Goal: Task Accomplishment & Management: Complete application form

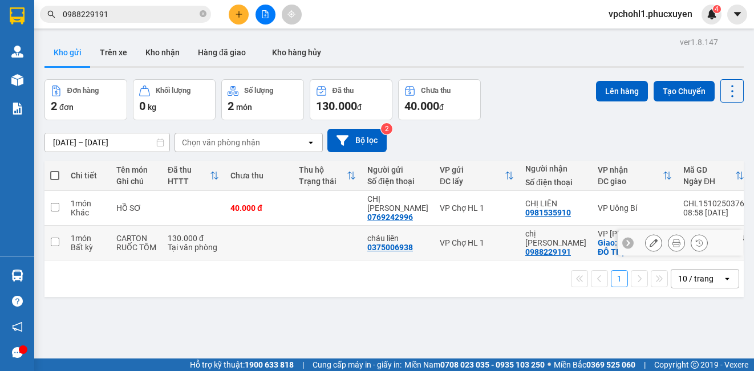
drag, startPoint x: 58, startPoint y: 233, endPoint x: 42, endPoint y: 231, distance: 15.6
click at [58, 238] on input "checkbox" at bounding box center [55, 242] width 9 height 9
checkbox input "true"
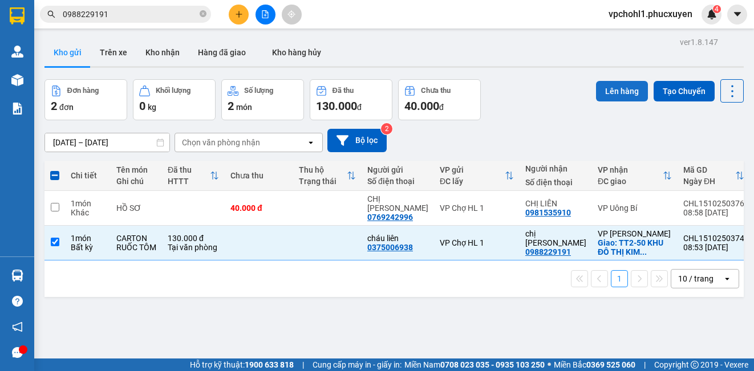
click at [607, 90] on button "Lên hàng" at bounding box center [622, 91] width 52 height 21
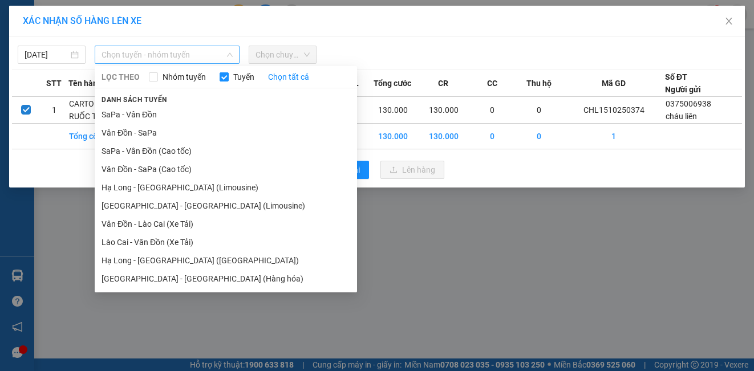
click at [194, 55] on span "Chọn tuyến - nhóm tuyến" at bounding box center [167, 54] width 131 height 17
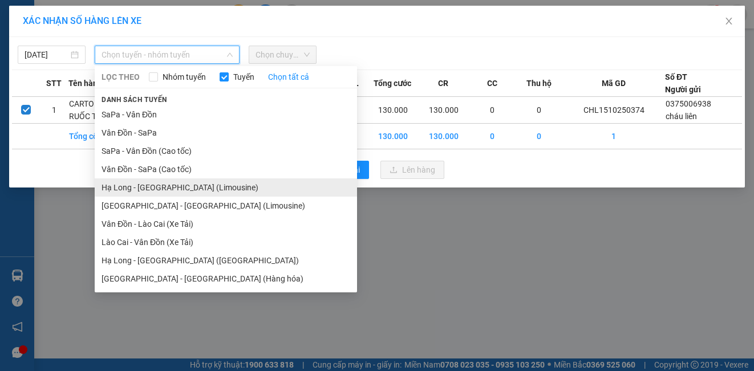
click at [177, 184] on li "Hạ Long - [GEOGRAPHIC_DATA] (Limousine)" at bounding box center [226, 188] width 262 height 18
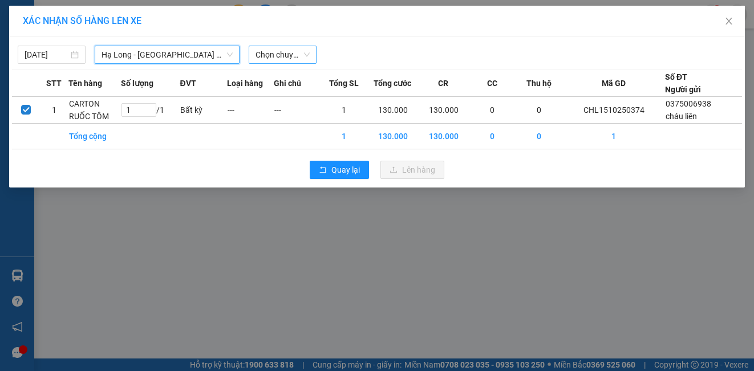
click at [286, 58] on span "Chọn chuyến" at bounding box center [283, 54] width 54 height 17
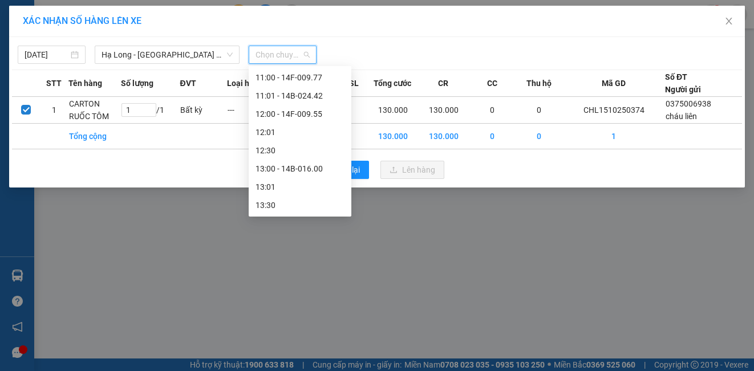
scroll to position [399, 0]
click at [307, 76] on div "10:00 - 14F-009.78" at bounding box center [300, 80] width 89 height 13
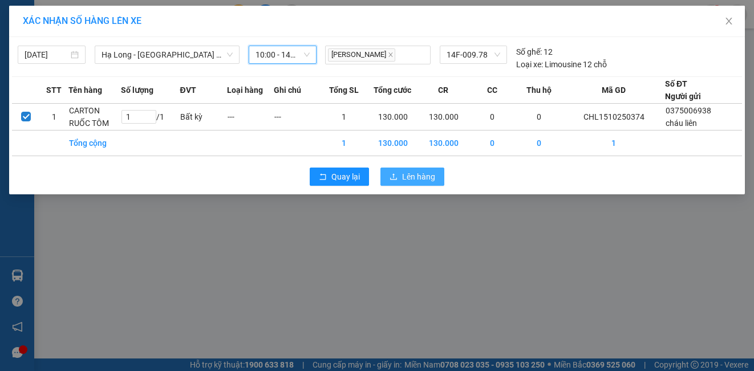
click at [405, 184] on button "Lên hàng" at bounding box center [413, 177] width 64 height 18
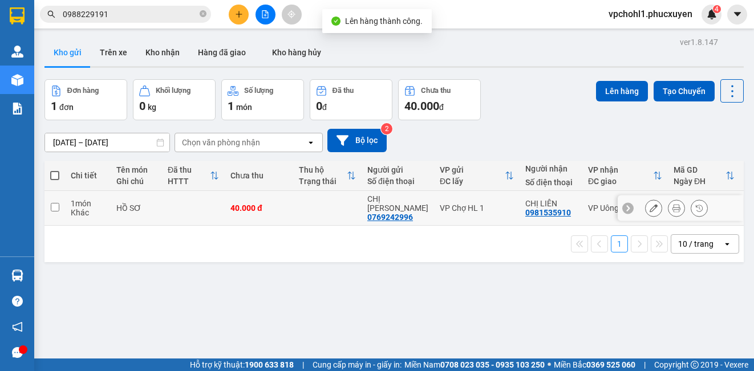
click at [56, 204] on input "checkbox" at bounding box center [55, 207] width 9 height 9
checkbox input "true"
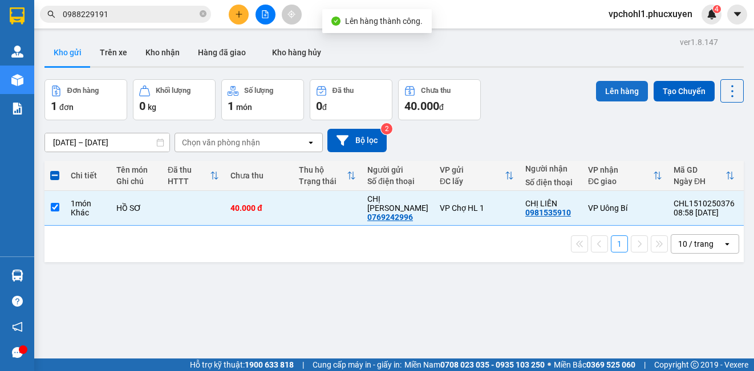
click at [624, 98] on button "Lên hàng" at bounding box center [622, 91] width 52 height 21
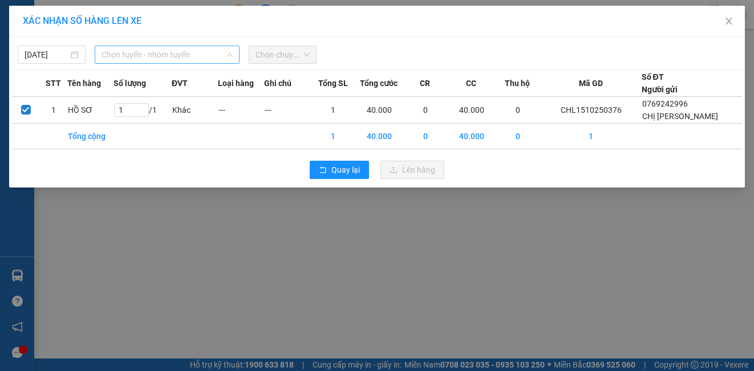
click at [216, 58] on span "Chọn tuyến - nhóm tuyến" at bounding box center [167, 54] width 131 height 17
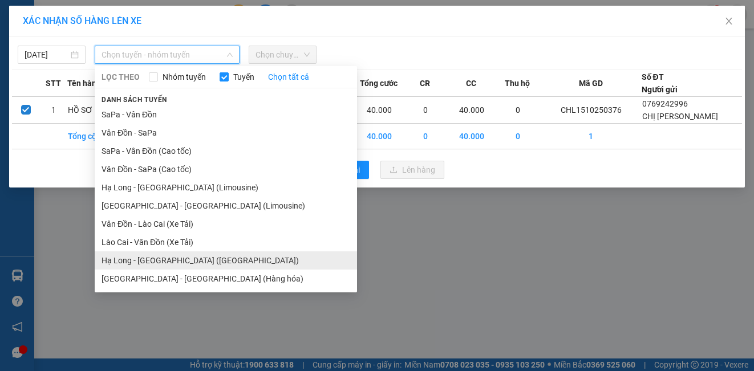
click at [179, 257] on li "Hạ Long - [GEOGRAPHIC_DATA] ([GEOGRAPHIC_DATA])" at bounding box center [226, 261] width 262 height 18
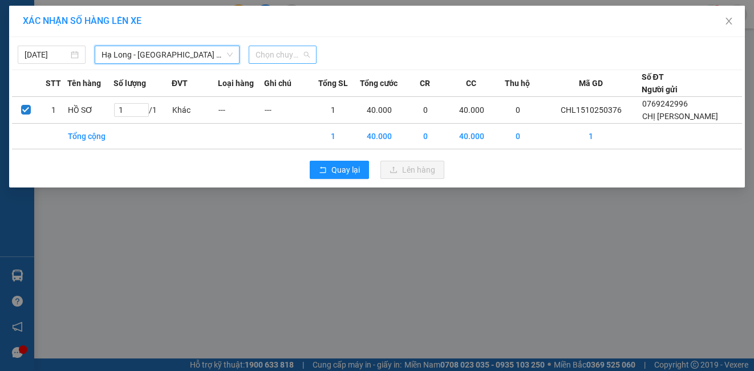
click at [294, 55] on span "Chọn chuyến" at bounding box center [283, 54] width 54 height 17
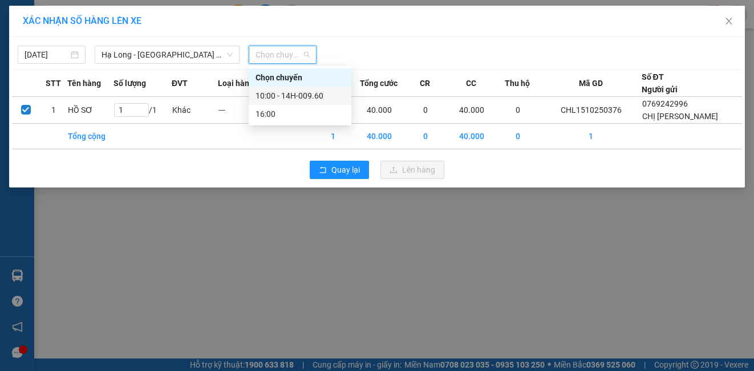
click at [292, 93] on div "10:00 - 14H-009.60" at bounding box center [300, 96] width 89 height 13
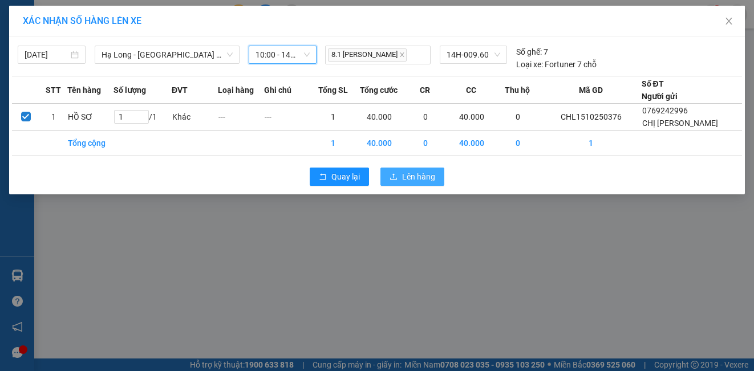
click at [424, 179] on span "Lên hàng" at bounding box center [418, 177] width 33 height 13
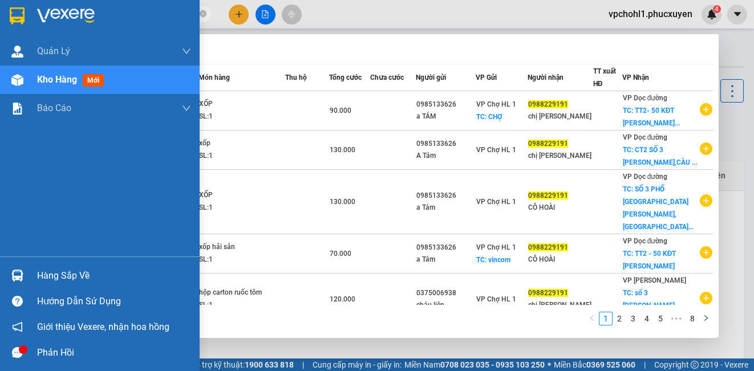
drag, startPoint x: 115, startPoint y: 15, endPoint x: 34, endPoint y: 15, distance: 81.0
click at [34, 15] on section "Kết quả tìm kiếm ( 73 ) Bộ lọc Mã ĐH Trạng thái Món hàng Thu hộ Tổng cước Chưa …" at bounding box center [377, 185] width 754 height 371
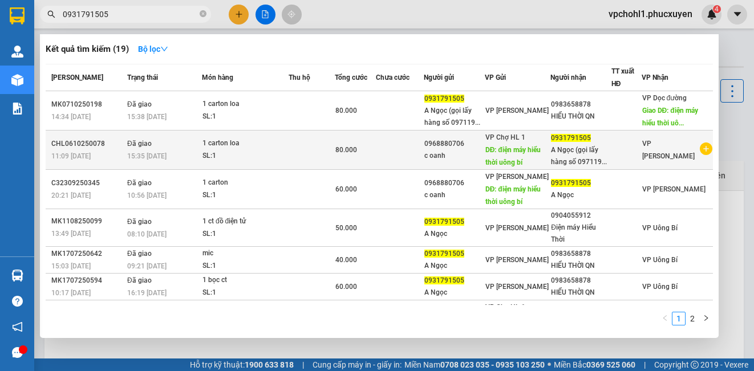
type input "0931791505"
click at [343, 165] on td "80.000" at bounding box center [356, 150] width 42 height 39
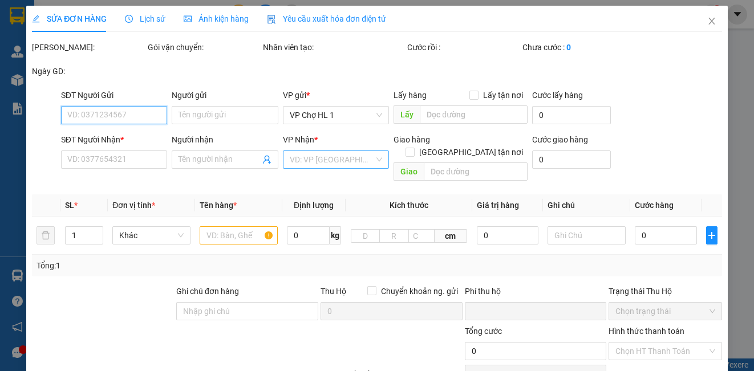
type input "0968880706"
type input "c oanh"
type input "điện máy hiểu thời uông bí"
type input "0931791505"
type input "A Ngọc (gọi lấy hàng số 0971199169)"
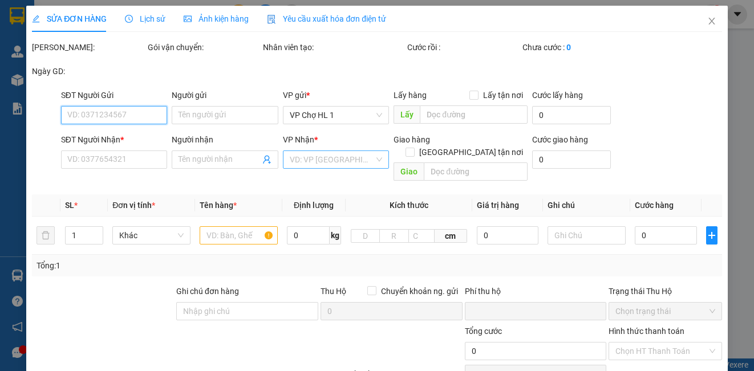
type input "0"
type input "80.000"
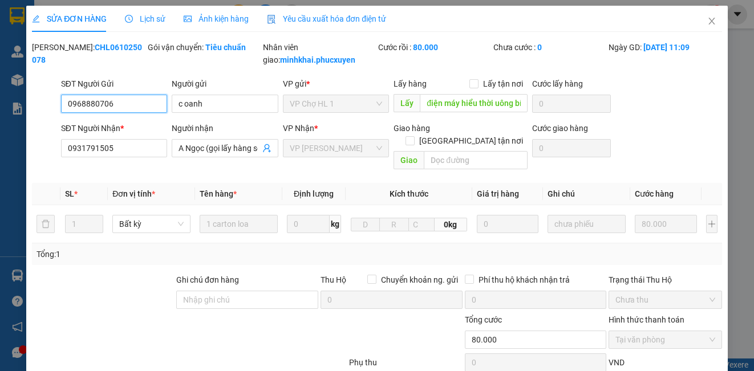
scroll to position [100, 0]
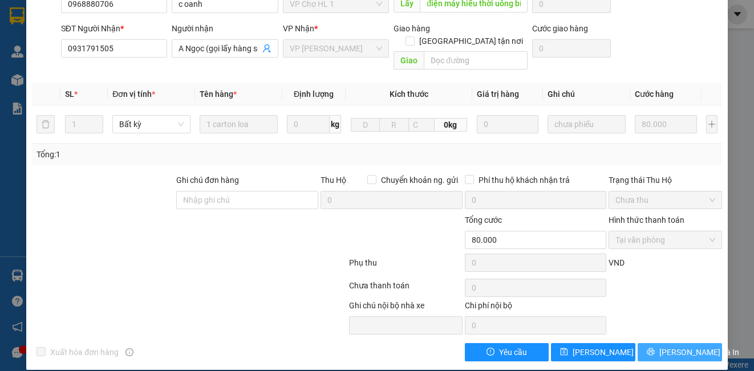
click at [668, 346] on span "[PERSON_NAME] và In" at bounding box center [700, 352] width 80 height 13
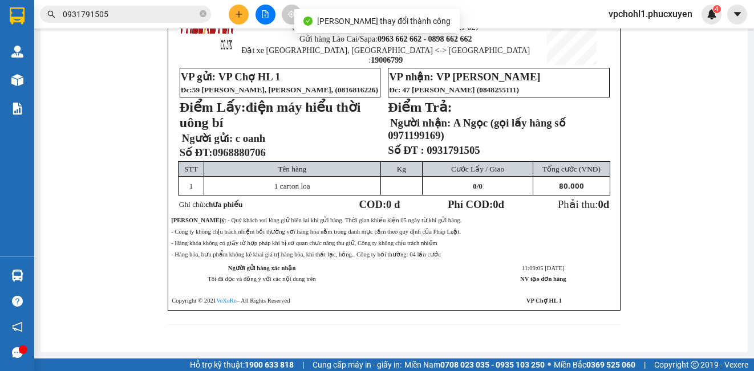
scroll to position [57, 0]
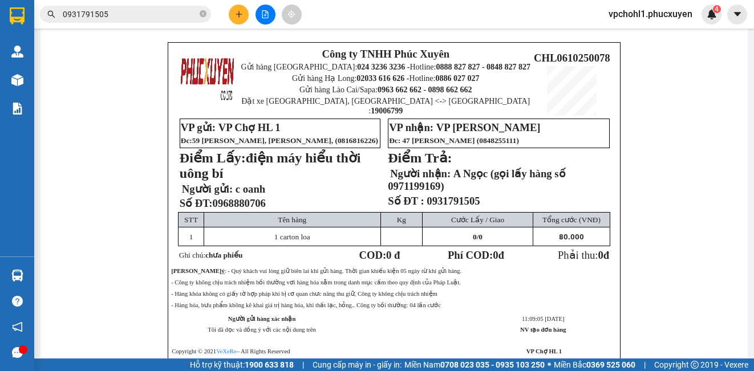
click at [136, 14] on input "0931791505" at bounding box center [130, 14] width 135 height 13
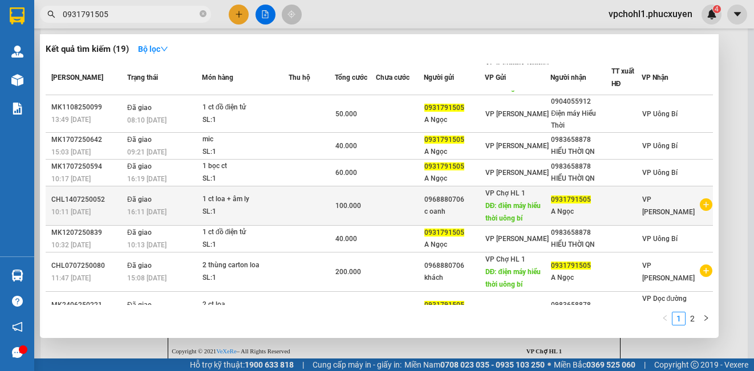
scroll to position [171, 0]
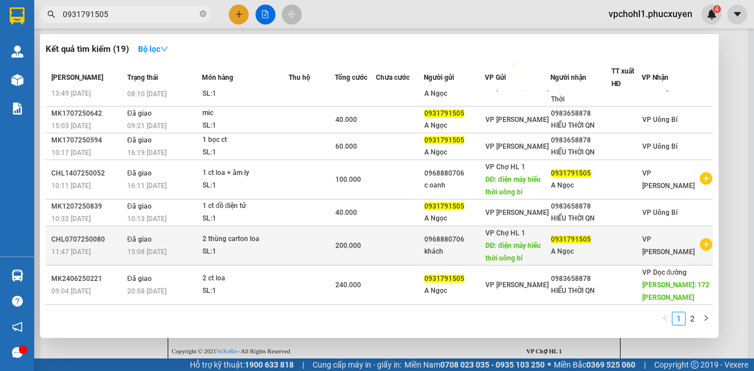
click at [390, 261] on td at bounding box center [400, 246] width 48 height 39
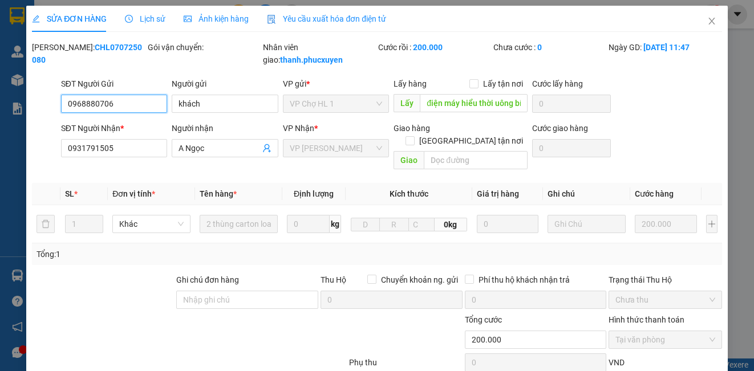
type input "0968880706"
type input "khách"
type input "điện máy hiểu thời uông bí"
type input "0931791505"
type input "A Ngọc"
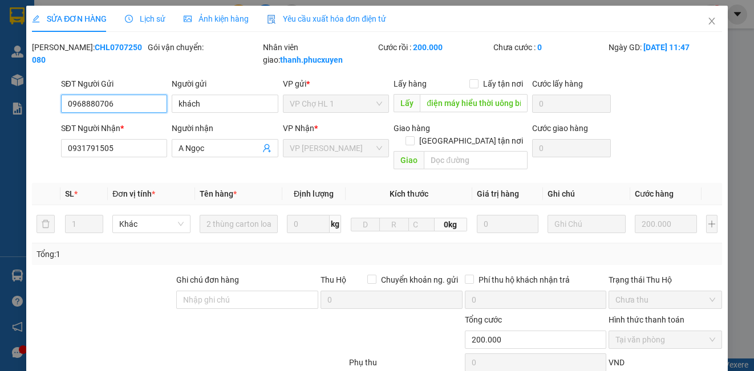
type input "0"
type input "200.000"
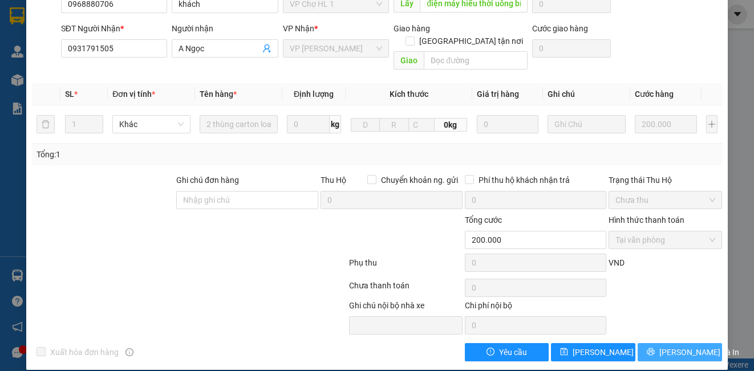
click at [665, 346] on span "[PERSON_NAME] và In" at bounding box center [700, 352] width 80 height 13
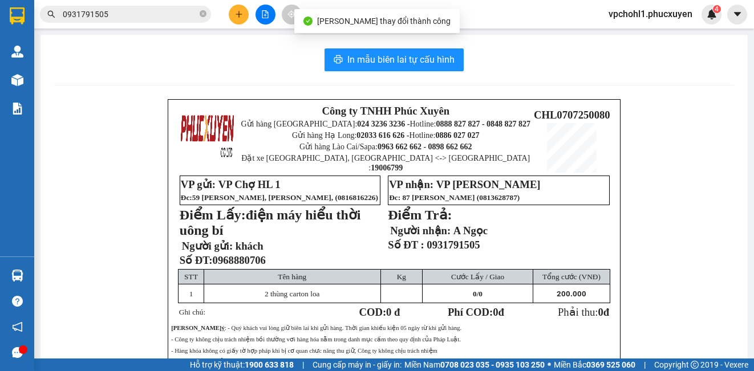
scroll to position [57, 0]
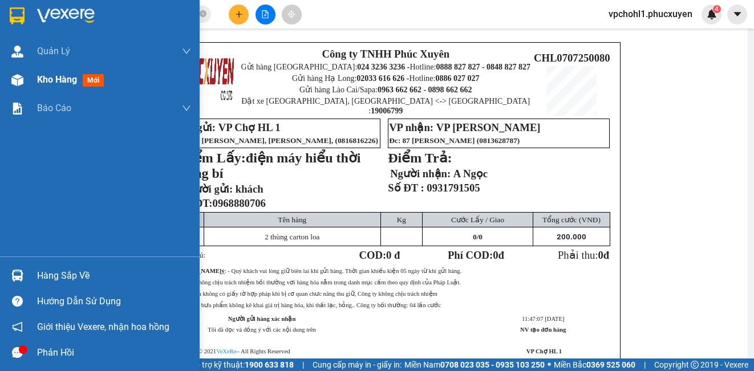
click at [43, 80] on span "Kho hàng" at bounding box center [57, 79] width 40 height 11
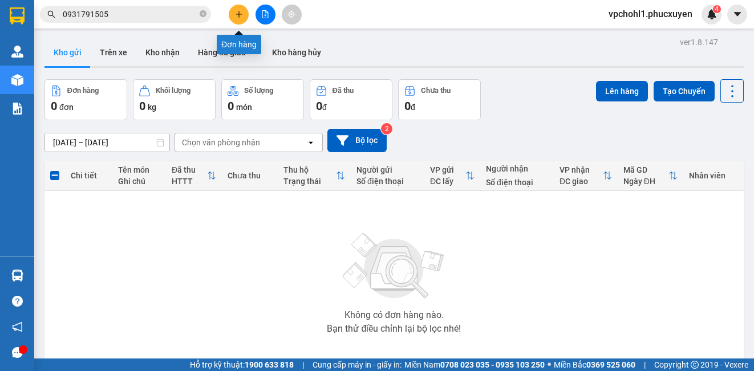
click at [240, 7] on button at bounding box center [239, 15] width 20 height 20
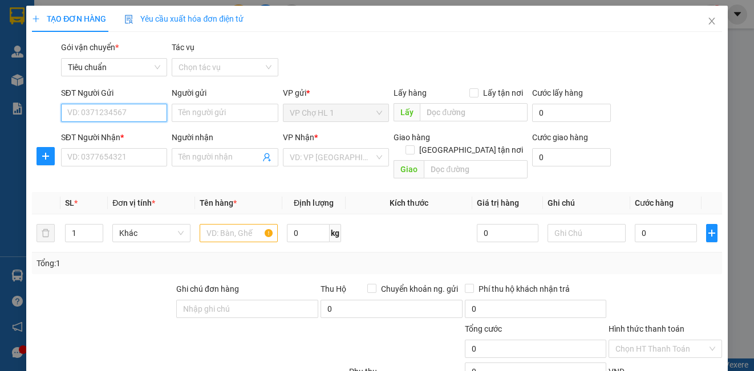
click at [146, 114] on input "SĐT Người Gửi" at bounding box center [114, 113] width 106 height 18
drag, startPoint x: 110, startPoint y: 135, endPoint x: 191, endPoint y: 197, distance: 102.6
click at [110, 135] on div "0985133626 - a TÁM" at bounding box center [112, 136] width 91 height 13
type input "0985133626"
type input "a TÁM"
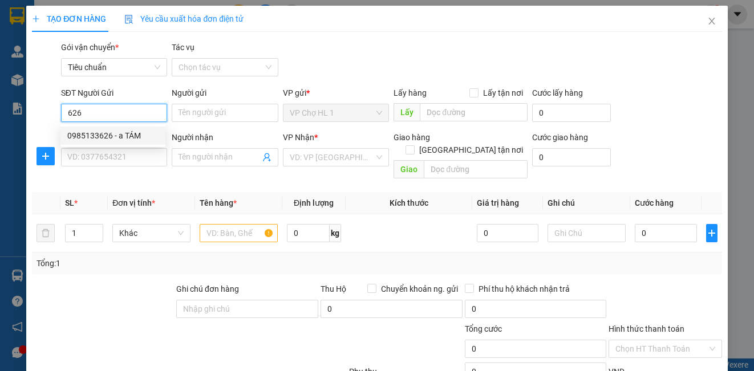
checkbox input "true"
type input "CHỢ"
type input "20.000"
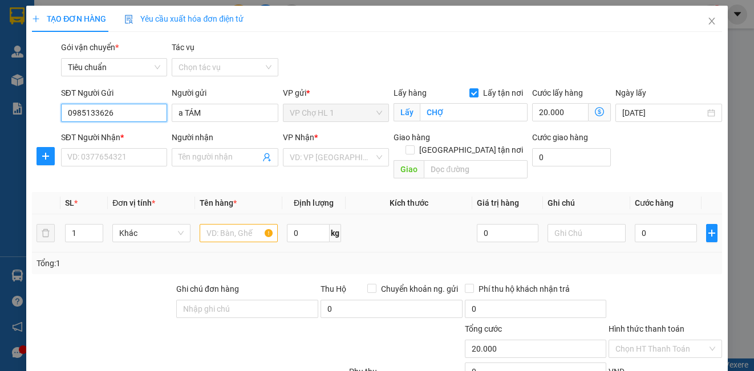
type input "0985133626"
click at [215, 224] on input "text" at bounding box center [239, 233] width 78 height 18
type input "xốp"
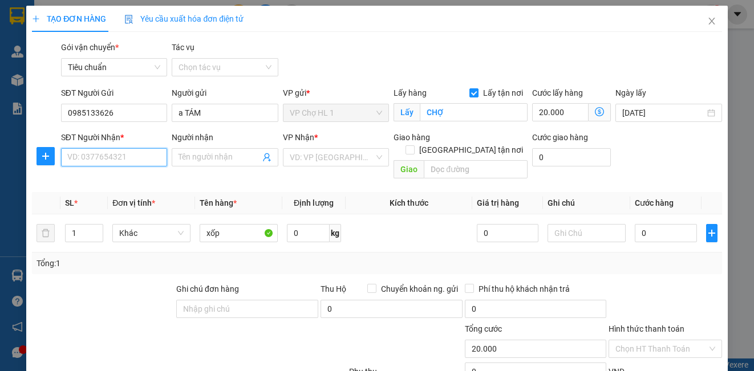
click at [137, 161] on input "SĐT Người Nhận *" at bounding box center [114, 157] width 106 height 18
type input "0916555316"
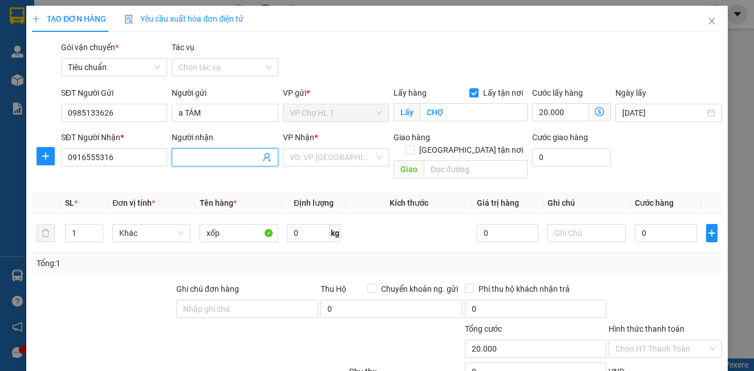
click at [217, 163] on span at bounding box center [225, 157] width 106 height 18
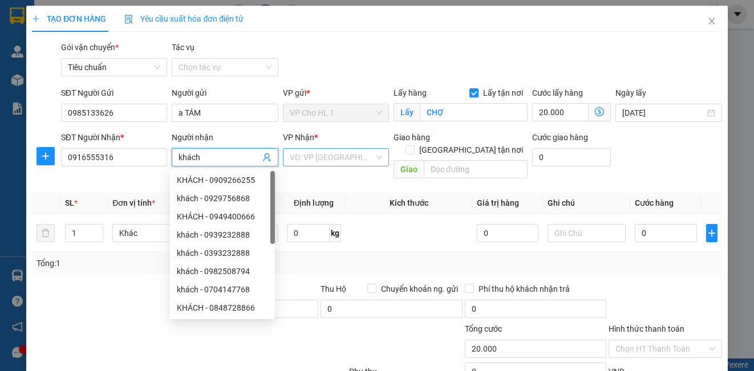
type input "khách"
click at [341, 156] on input "search" at bounding box center [332, 157] width 84 height 17
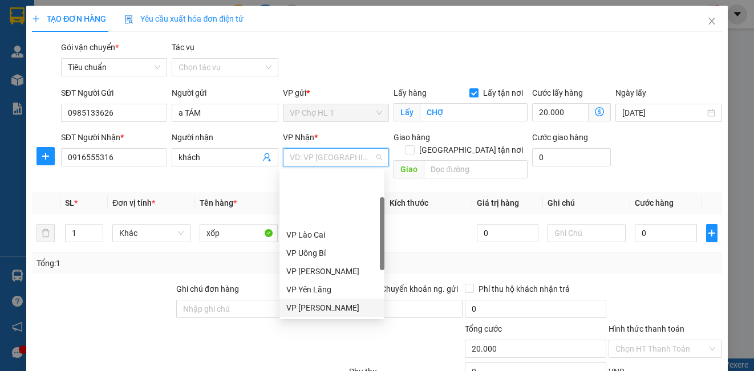
scroll to position [183, 0]
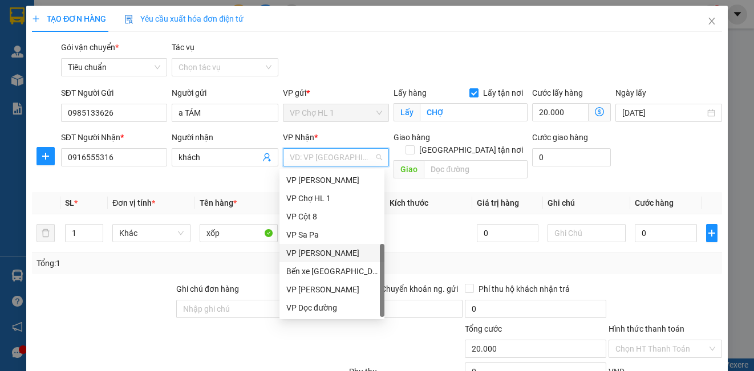
click at [321, 257] on div "VP [PERSON_NAME]" at bounding box center [331, 253] width 91 height 13
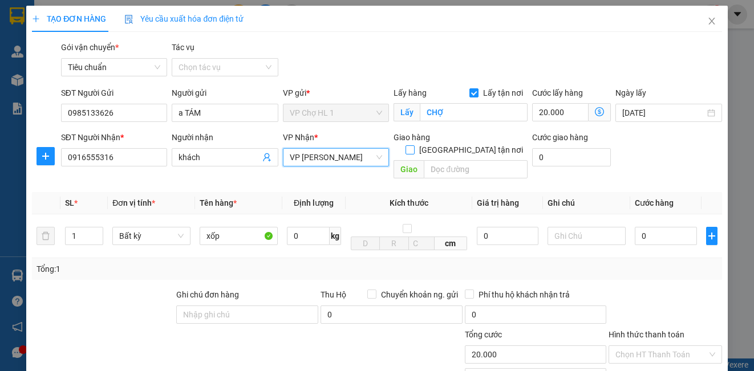
click at [414, 145] on input "[GEOGRAPHIC_DATA] tận nơi" at bounding box center [410, 149] width 8 height 8
checkbox input "true"
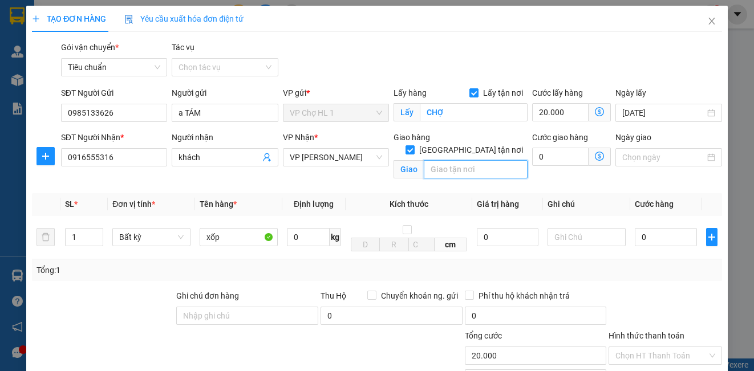
click at [450, 161] on input "text" at bounding box center [476, 169] width 104 height 18
type input "s"
type input "SN8/[STREET_ADDRESS][PERSON_NAME]"
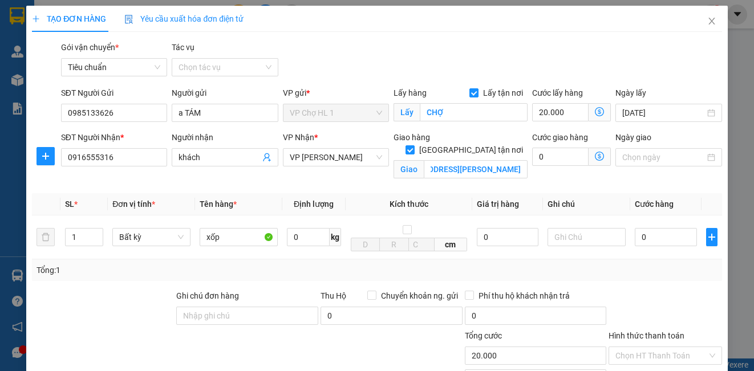
click at [646, 68] on div "Gói vận chuyển * Tiêu chuẩn Tác vụ Chọn tác vụ" at bounding box center [392, 61] width 666 height 40
click at [595, 153] on icon "dollar-circle" at bounding box center [599, 156] width 9 height 9
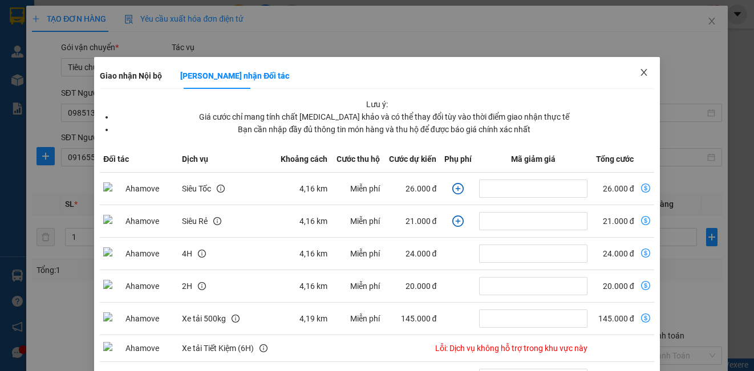
click at [641, 72] on icon "close" at bounding box center [644, 72] width 6 height 7
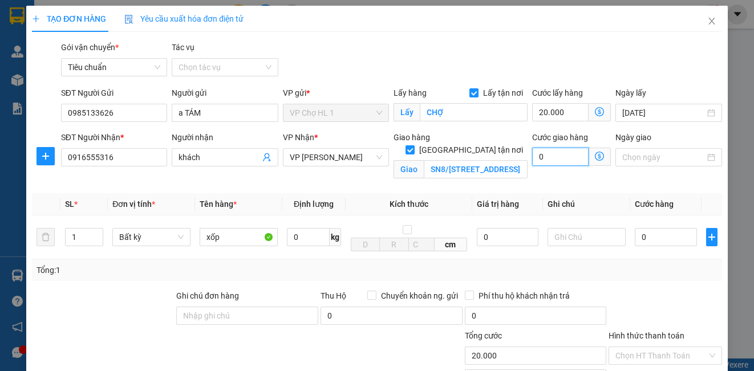
click at [550, 158] on input "0" at bounding box center [560, 157] width 56 height 18
type input "4"
type input "20.004"
type input "40"
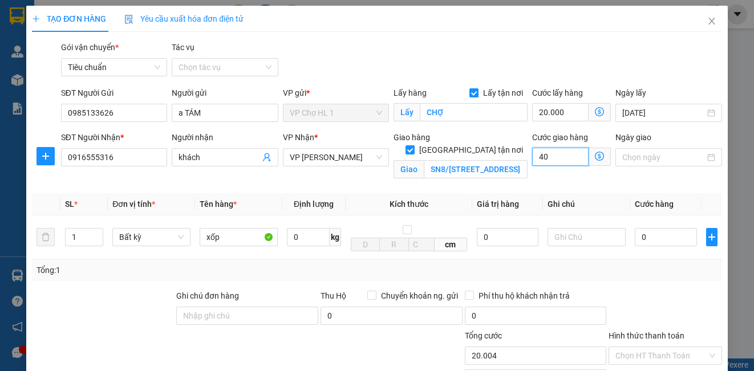
type input "20.040"
type input "40"
type input "60.000"
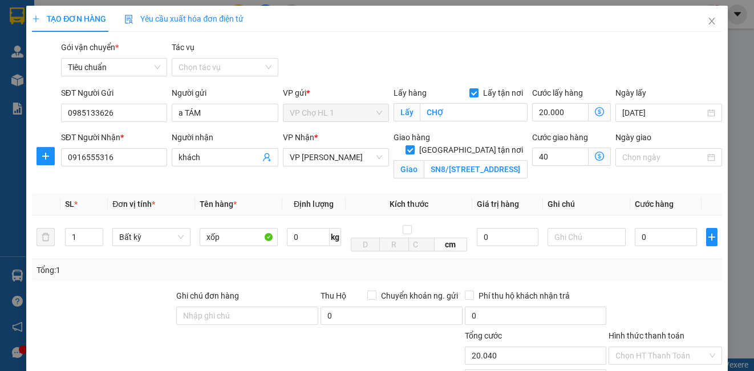
type input "40.000"
click at [674, 67] on div "Gói vận chuyển * Tiêu chuẩn Tác vụ Chọn tác vụ" at bounding box center [392, 61] width 666 height 40
click at [559, 112] on input "20.000" at bounding box center [560, 112] width 56 height 18
type input "40.003"
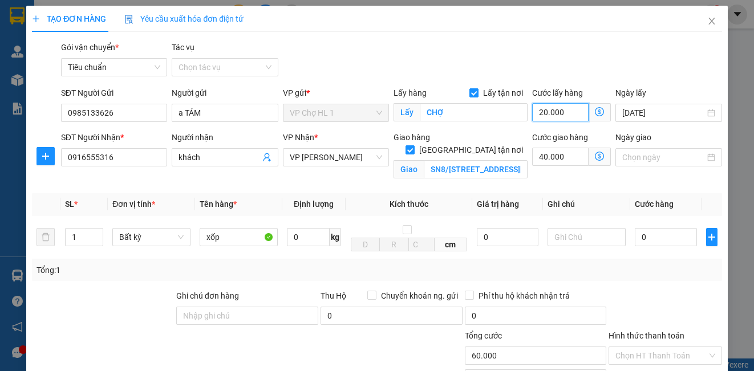
type input "3"
type input "40.030"
type input "30"
type input "70.000"
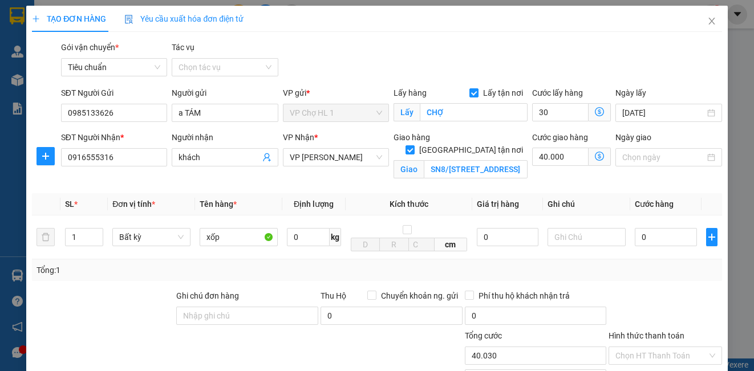
type input "70.000"
type input "30.000"
click at [664, 75] on div "Gói vận chuyển * Tiêu chuẩn Tác vụ Chọn tác vụ" at bounding box center [392, 61] width 666 height 40
click at [674, 235] on input "0" at bounding box center [666, 237] width 62 height 18
type input "8"
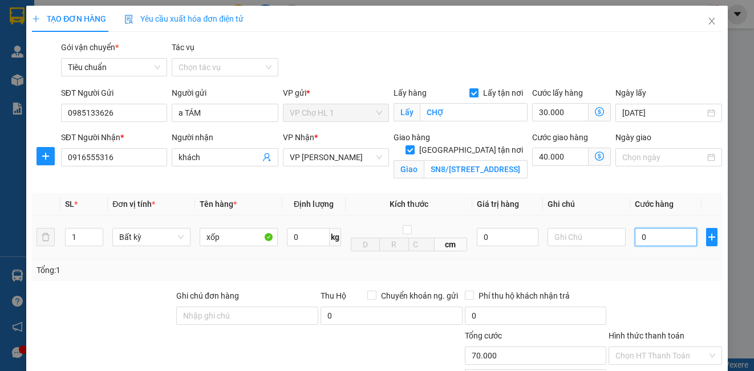
type input "70.008"
type input "80"
type input "70.080"
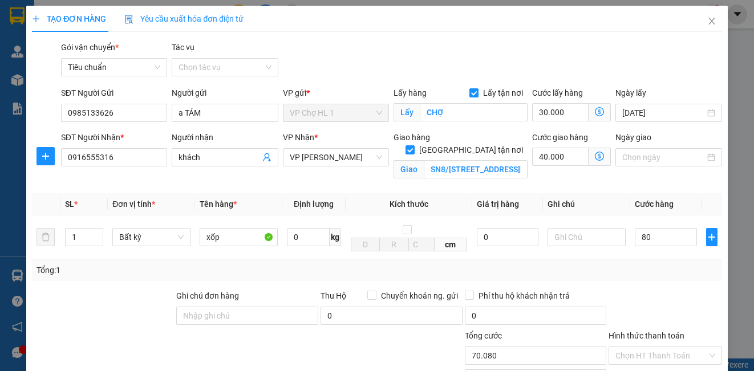
type input "80.000"
type input "150.000"
click at [685, 68] on div "Gói vận chuyển * Tiêu chuẩn Tác vụ Chọn tác vụ" at bounding box center [392, 61] width 666 height 40
click at [594, 240] on input "text" at bounding box center [587, 237] width 78 height 18
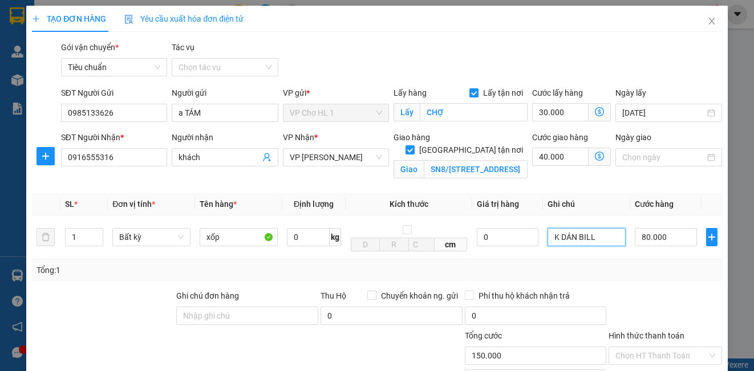
scroll to position [129, 0]
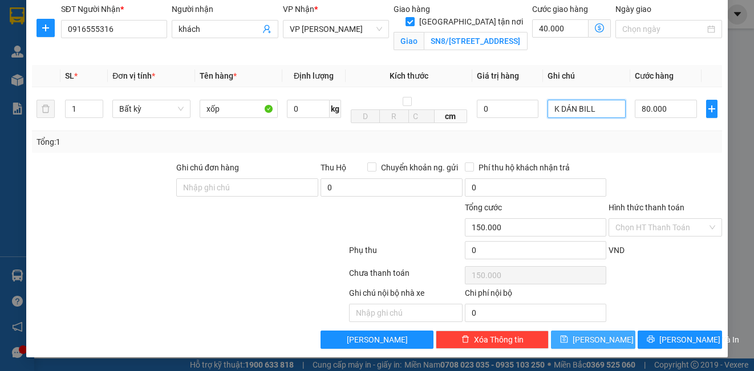
type input "K DÁN BILL"
click at [600, 338] on button "[PERSON_NAME]" at bounding box center [593, 340] width 84 height 18
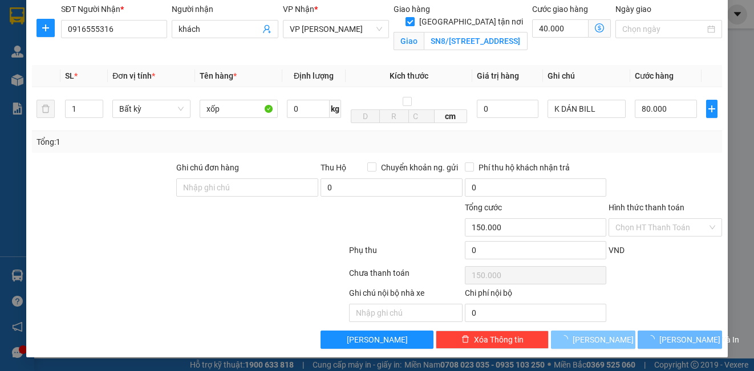
checkbox input "false"
type input "0"
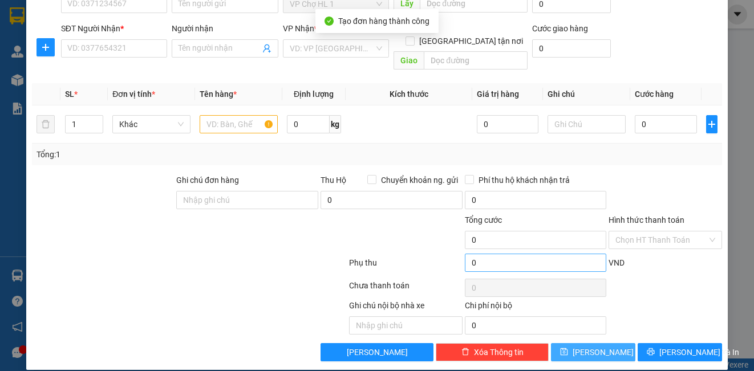
scroll to position [0, 0]
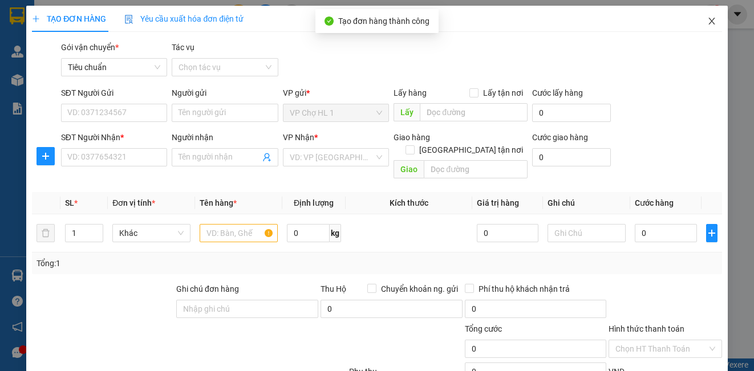
click at [709, 19] on icon "close" at bounding box center [712, 21] width 6 height 7
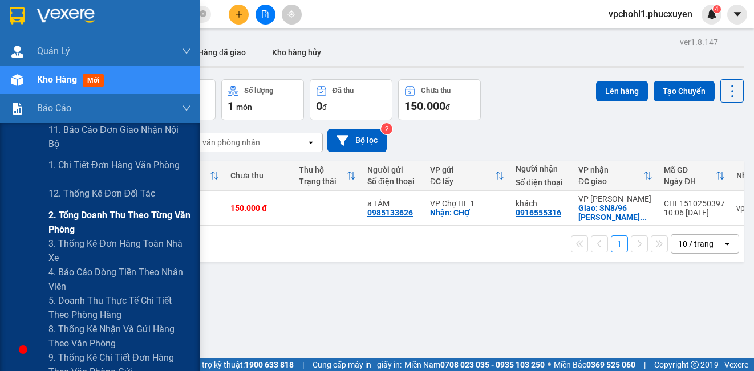
scroll to position [114, 0]
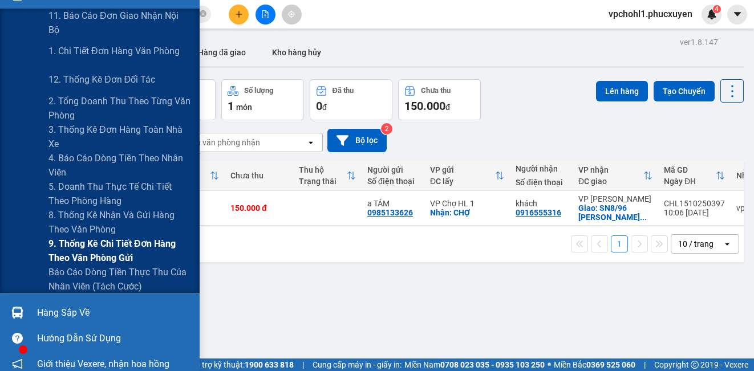
click at [69, 245] on span "9. Thống kê chi tiết đơn hàng theo văn phòng gửi" at bounding box center [119, 251] width 143 height 29
click at [68, 245] on span "9. Thống kê chi tiết đơn hàng theo văn phòng gửi" at bounding box center [119, 251] width 143 height 29
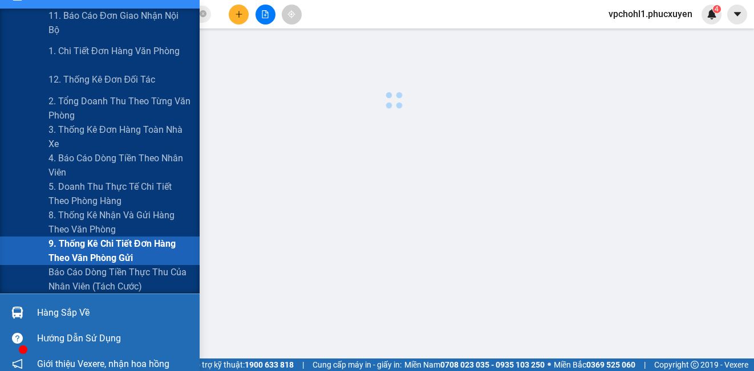
click at [68, 245] on span "9. Thống kê chi tiết đơn hàng theo văn phòng gửi" at bounding box center [119, 251] width 143 height 29
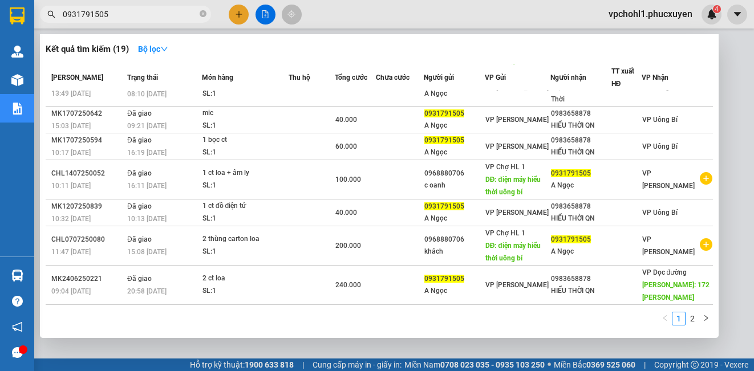
click at [130, 13] on input "0931791505" at bounding box center [130, 14] width 135 height 13
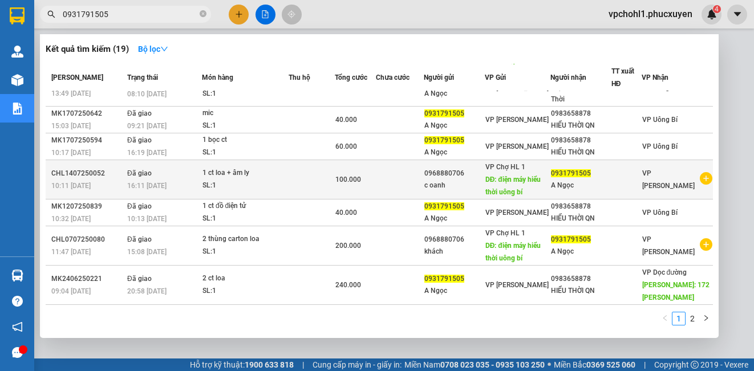
click at [357, 183] on span "100.000" at bounding box center [348, 180] width 26 height 8
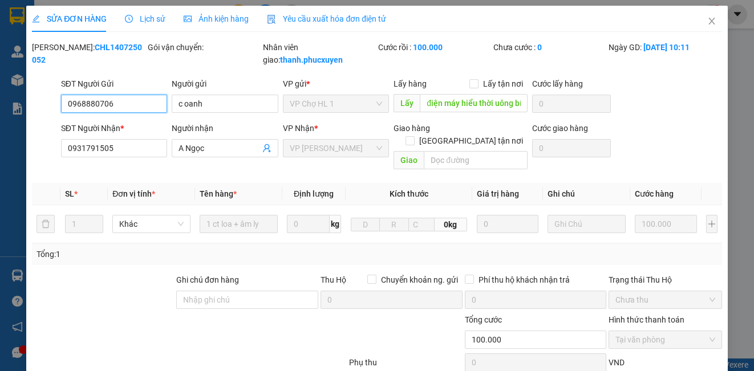
type input "0968880706"
type input "c oanh"
type input "điện máy hiểu thời uông bí"
type input "0931791505"
type input "A Ngọc"
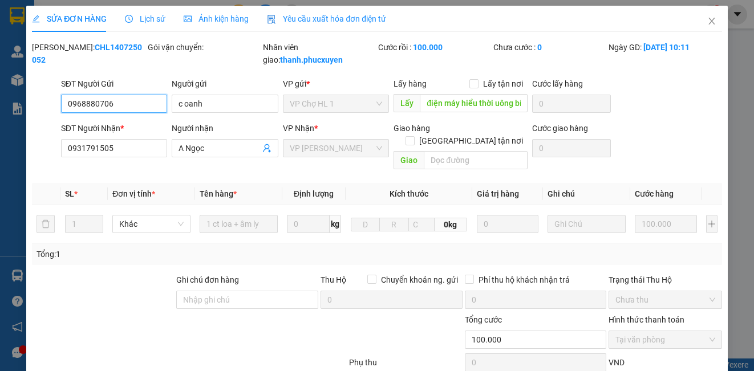
type input "0"
type input "100.000"
click at [151, 15] on span "Lịch sử" at bounding box center [145, 18] width 41 height 9
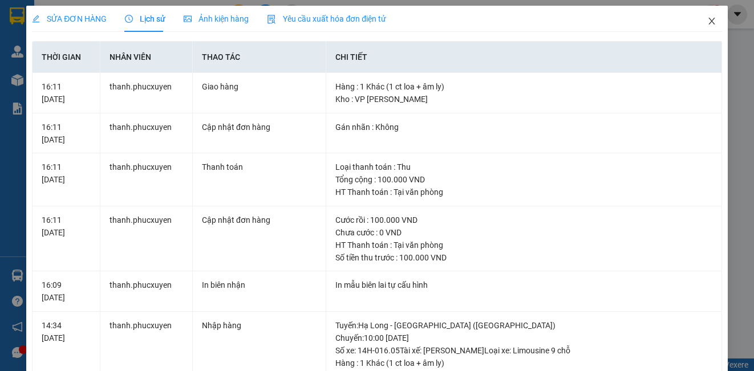
click at [707, 18] on icon "close" at bounding box center [711, 21] width 9 height 9
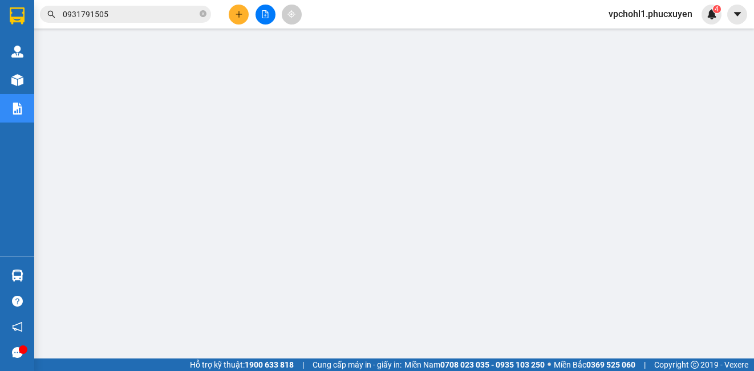
click at [144, 11] on input "0931791505" at bounding box center [130, 14] width 135 height 13
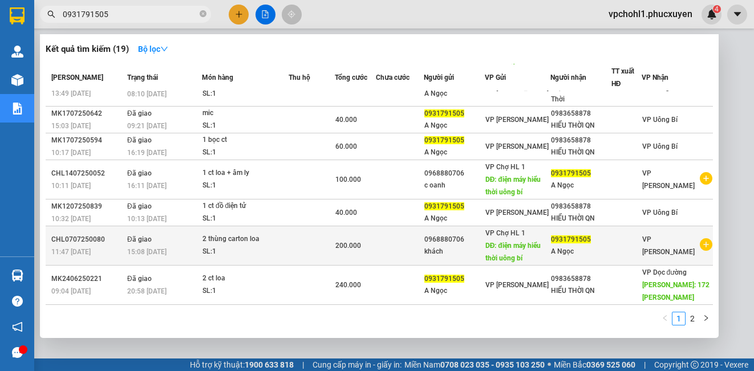
click at [376, 252] on div "200.000" at bounding box center [355, 246] width 41 height 13
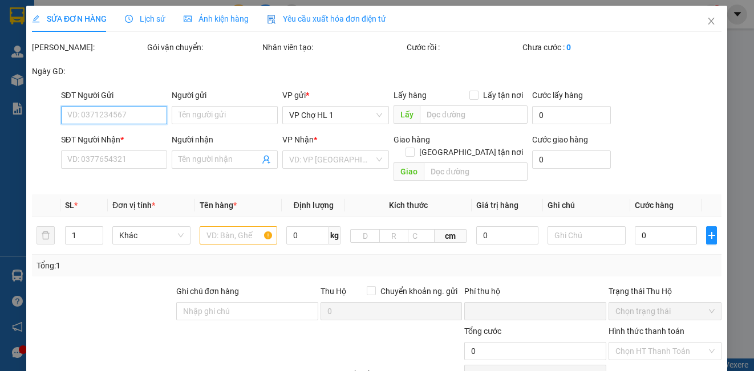
type input "0968880706"
type input "khách"
type input "điện máy hiểu thời uông bí"
type input "0931791505"
type input "A Ngọc"
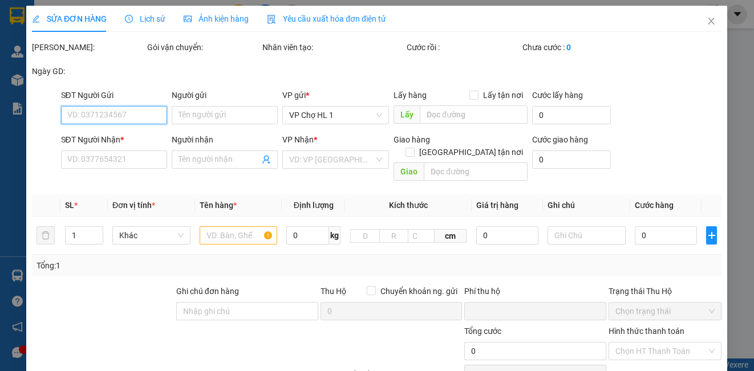
type input "0"
type input "200.000"
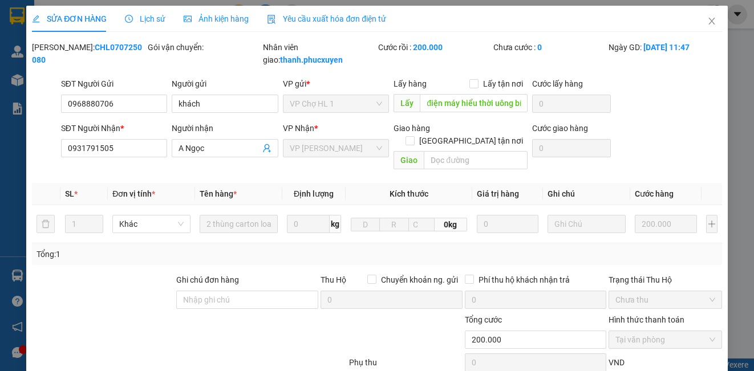
click at [163, 18] on div "Lịch sử" at bounding box center [145, 19] width 41 height 13
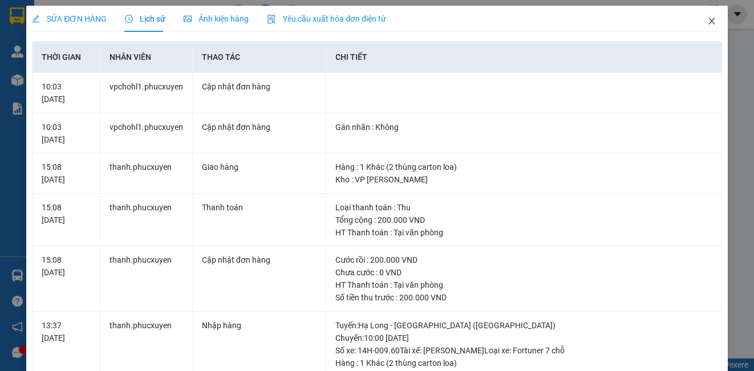
click at [703, 17] on span "Close" at bounding box center [712, 22] width 32 height 32
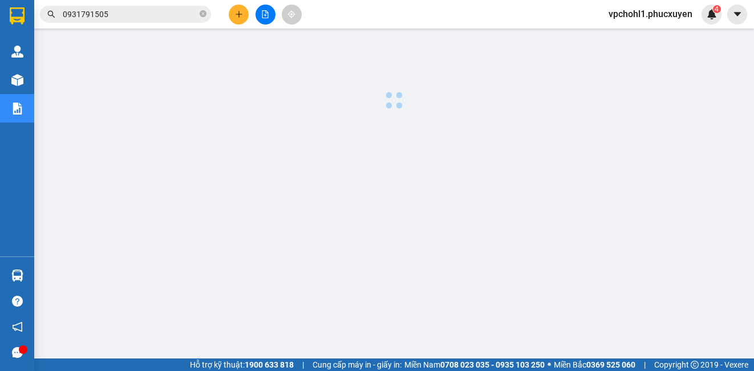
click at [153, 17] on input "0931791505" at bounding box center [130, 14] width 135 height 13
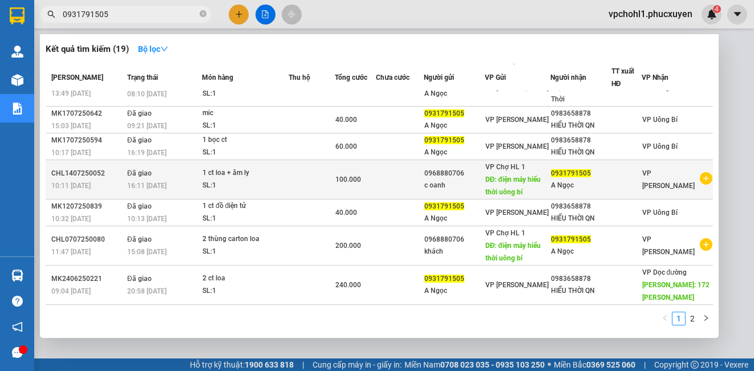
click at [374, 183] on div "100.000" at bounding box center [355, 179] width 41 height 13
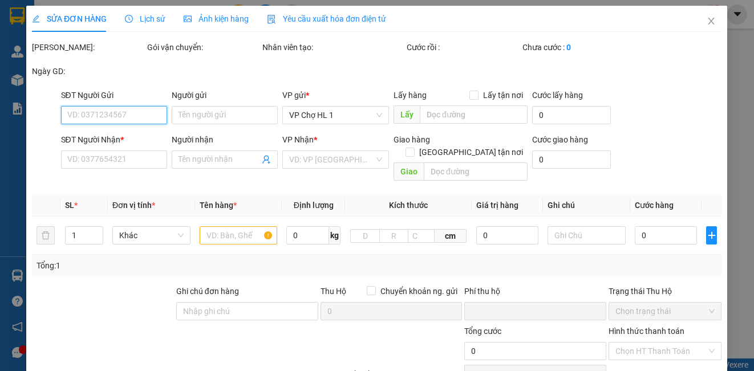
type input "0968880706"
type input "c oanh"
type input "điện máy hiểu thời uông bí"
type input "0931791505"
type input "A Ngọc"
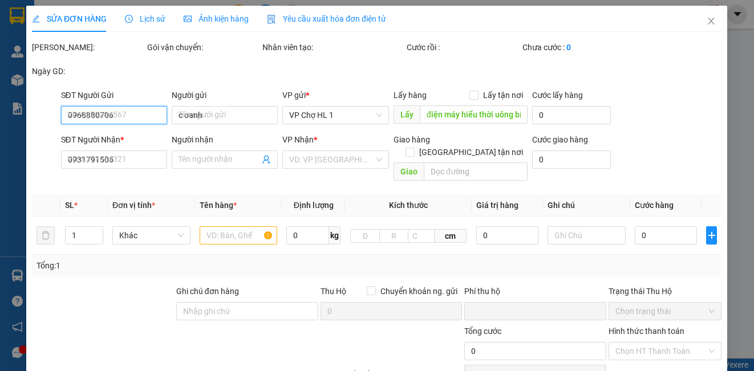
type input "0"
type input "100.000"
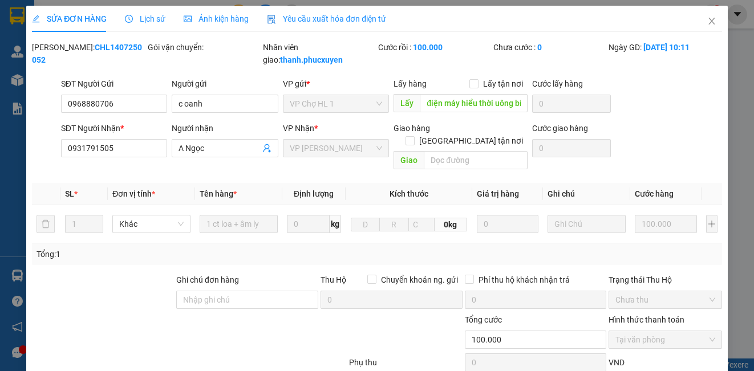
click at [138, 19] on span "Lịch sử" at bounding box center [145, 18] width 41 height 9
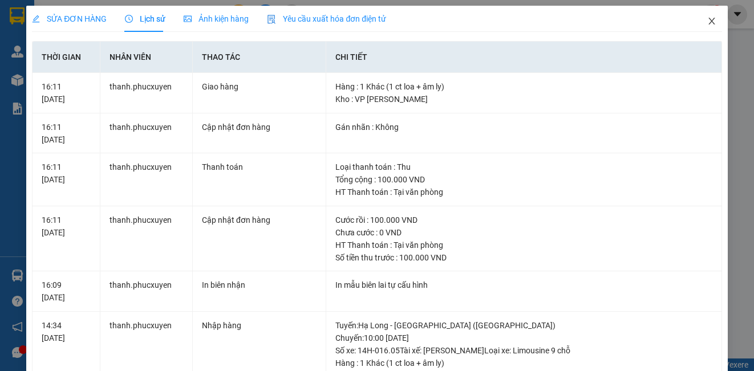
click at [707, 19] on icon "close" at bounding box center [711, 21] width 9 height 9
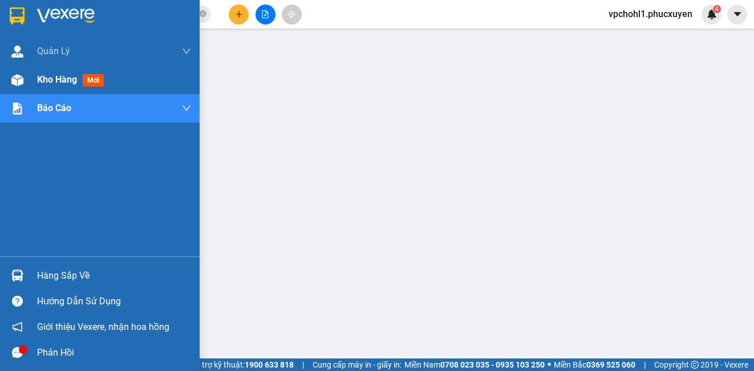
click at [43, 78] on span "Kho hàng" at bounding box center [57, 79] width 40 height 11
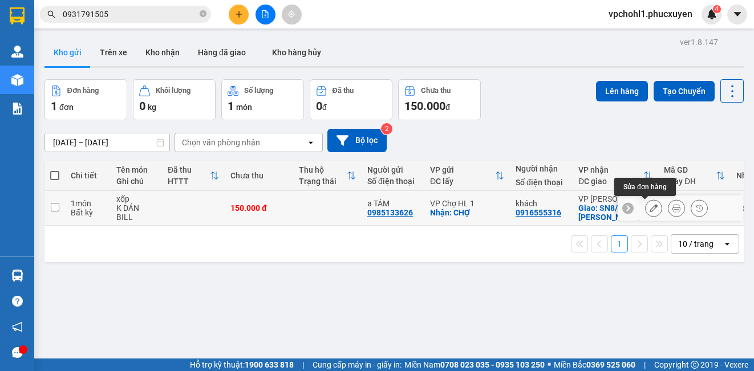
click at [650, 207] on icon at bounding box center [654, 208] width 8 height 8
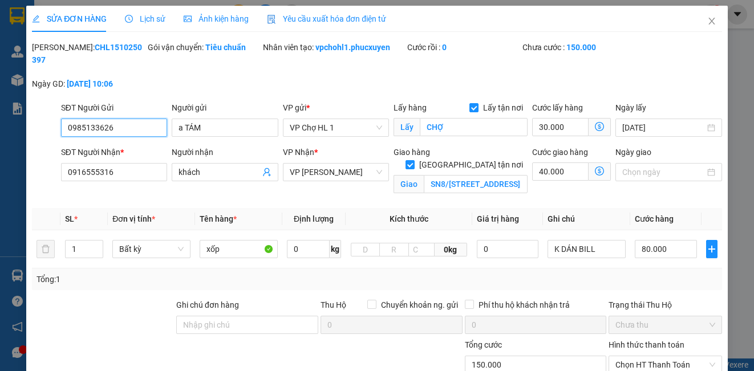
type input "0985133626"
type input "a TÁM"
checkbox input "true"
type input "CHỢ"
type input "0916555316"
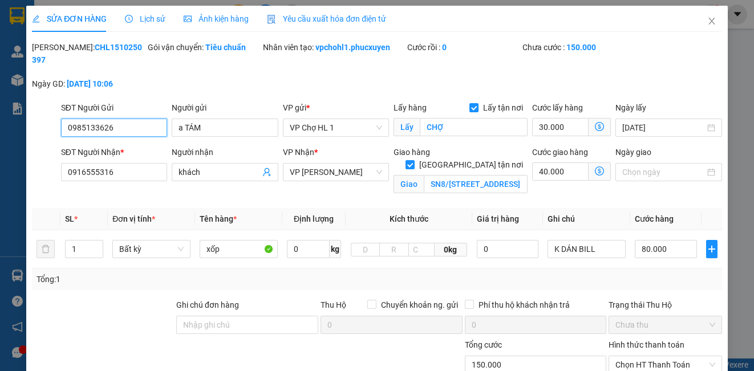
type input "khách"
checkbox input "true"
type input "SN8/[STREET_ADDRESS][PERSON_NAME]"
type input "0"
type input "150.000"
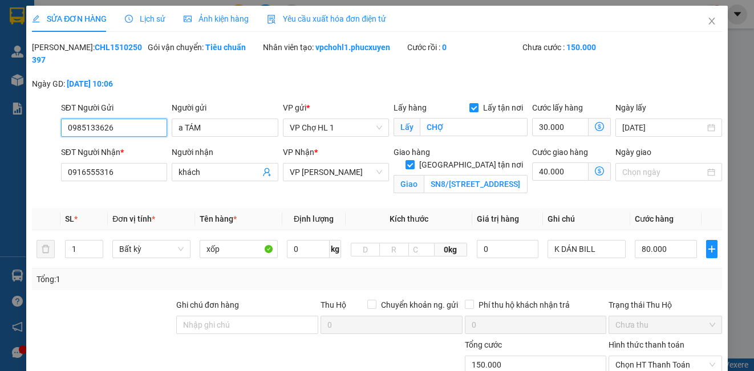
type input "150.000"
click at [707, 18] on icon "close" at bounding box center [711, 21] width 9 height 9
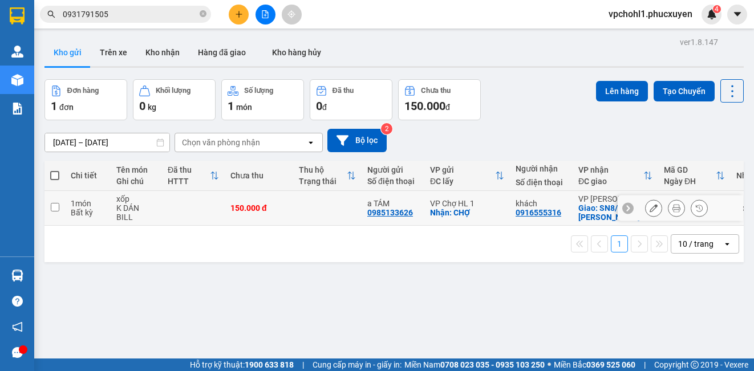
click at [52, 206] on input "checkbox" at bounding box center [55, 207] width 9 height 9
checkbox input "true"
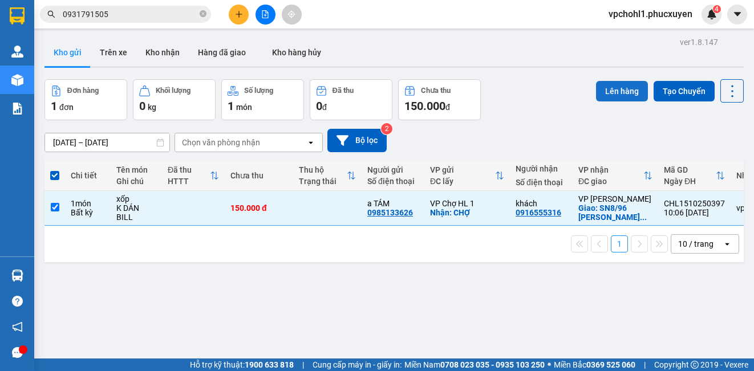
click at [618, 94] on button "Lên hàng" at bounding box center [622, 91] width 52 height 21
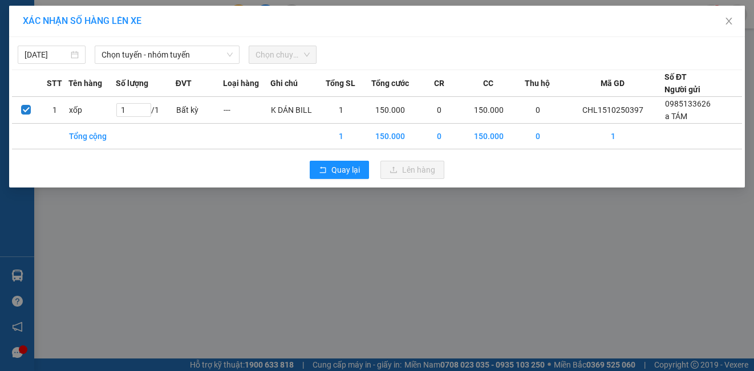
click at [176, 52] on span "Chọn tuyến - nhóm tuyến" at bounding box center [167, 54] width 131 height 17
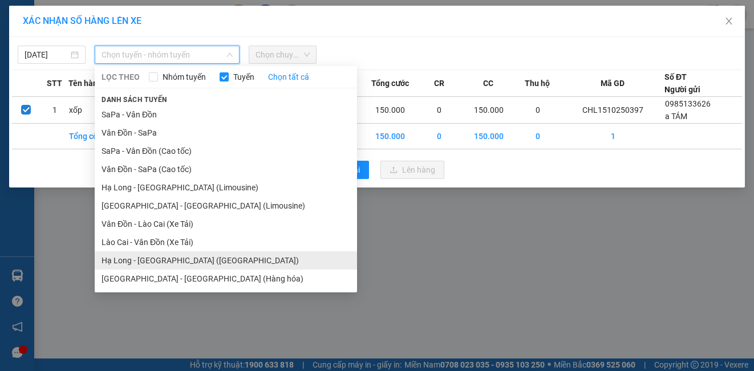
click at [164, 261] on li "Hạ Long - [GEOGRAPHIC_DATA] ([GEOGRAPHIC_DATA])" at bounding box center [226, 261] width 262 height 18
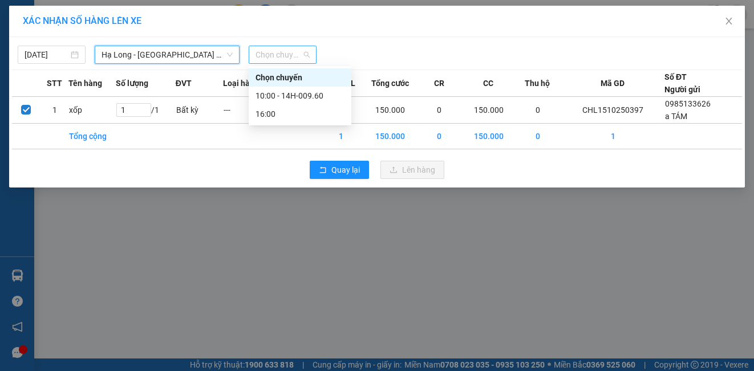
click at [279, 58] on span "Chọn chuyến" at bounding box center [283, 54] width 54 height 17
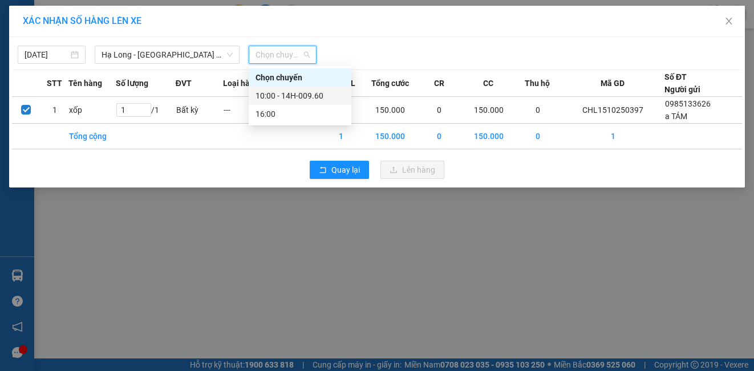
click at [271, 97] on div "10:00 - 14H-009.60" at bounding box center [300, 96] width 89 height 13
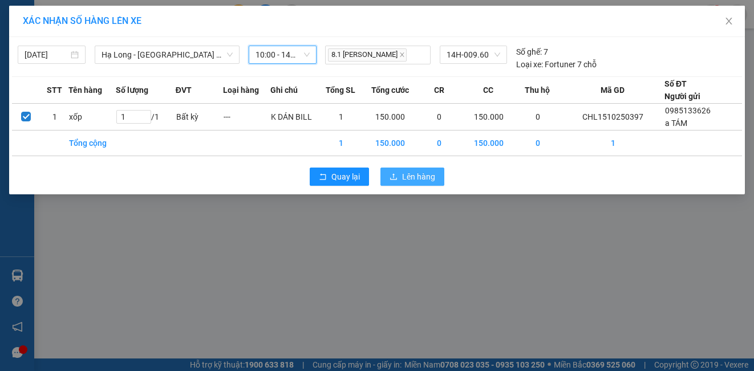
click at [398, 175] on button "Lên hàng" at bounding box center [413, 177] width 64 height 18
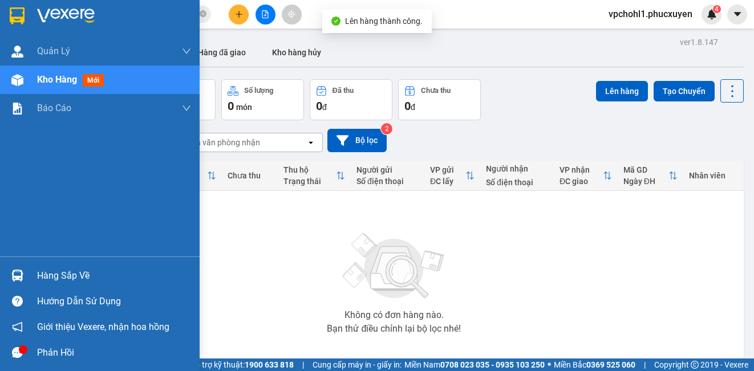
click at [51, 272] on div "Hàng sắp về" at bounding box center [114, 276] width 154 height 17
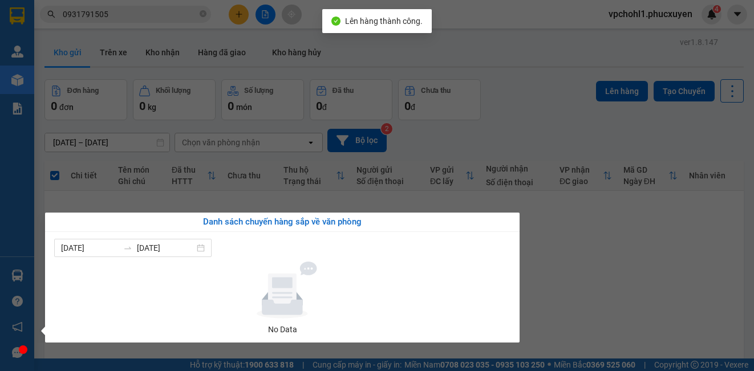
click at [539, 262] on section "Kết quả tìm kiếm ( 19 ) Bộ lọc Mã ĐH Trạng thái Món hàng Thu hộ Tổng cước Chưa …" at bounding box center [377, 185] width 754 height 371
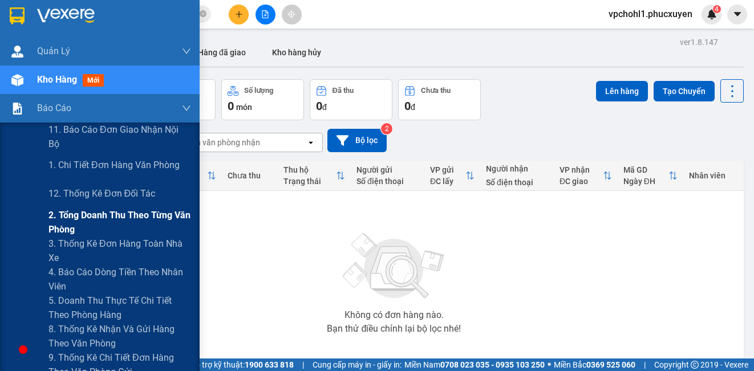
scroll to position [114, 0]
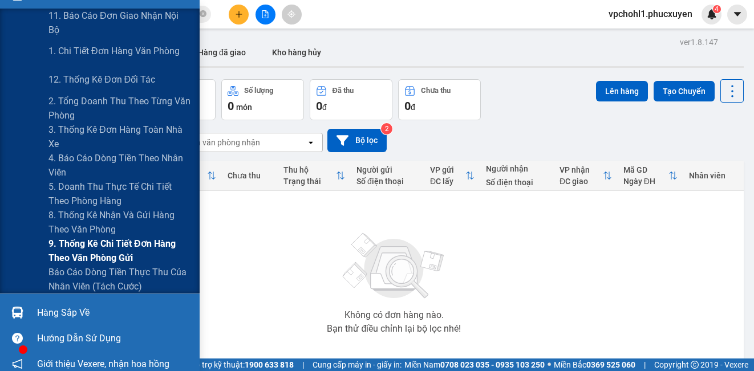
click at [83, 242] on span "9. Thống kê chi tiết đơn hàng theo văn phòng gửi" at bounding box center [119, 251] width 143 height 29
click at [82, 242] on span "9. Thống kê chi tiết đơn hàng theo văn phòng gửi" at bounding box center [119, 251] width 143 height 29
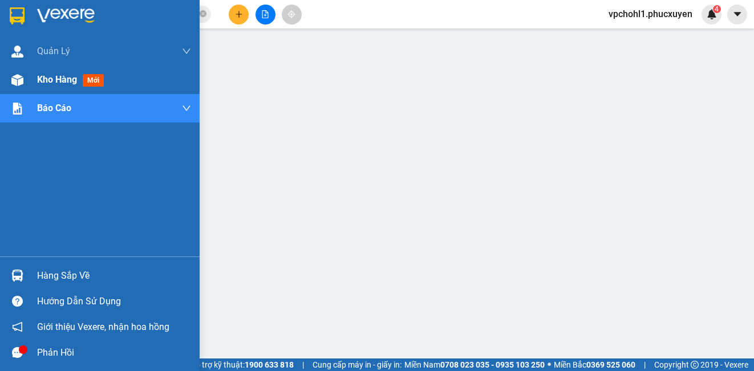
click at [39, 78] on span "Kho hàng" at bounding box center [57, 79] width 40 height 11
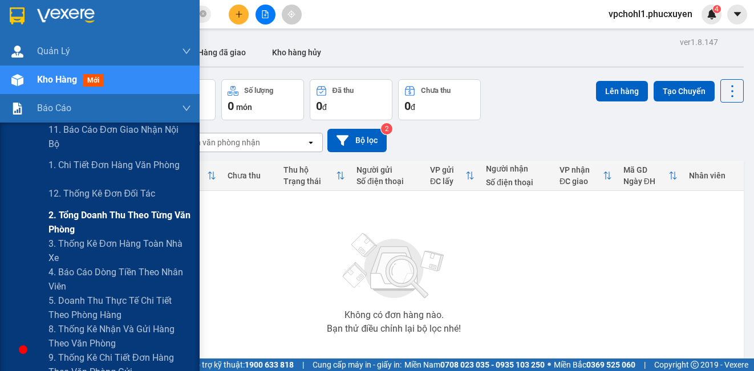
scroll to position [114, 0]
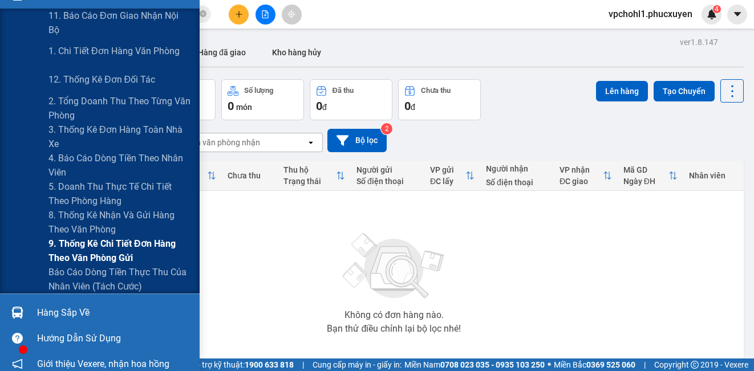
click at [78, 244] on span "9. Thống kê chi tiết đơn hàng theo văn phòng gửi" at bounding box center [119, 251] width 143 height 29
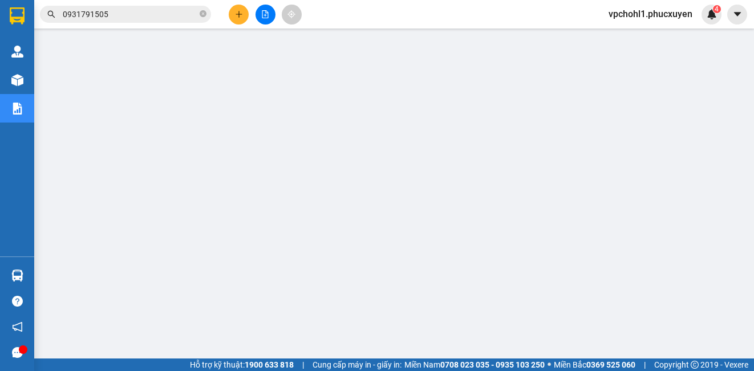
click at [236, 13] on icon "plus" at bounding box center [239, 14] width 8 height 8
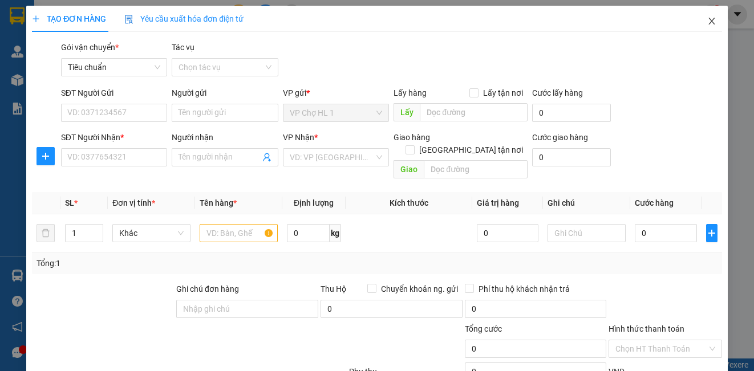
click at [709, 19] on icon "close" at bounding box center [712, 21] width 6 height 7
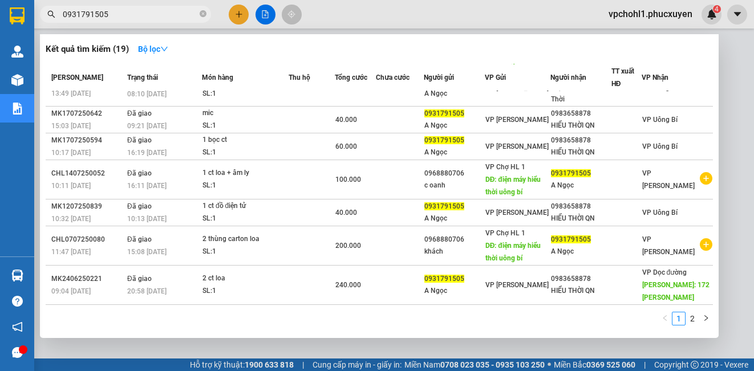
drag, startPoint x: 98, startPoint y: 12, endPoint x: 35, endPoint y: 10, distance: 62.2
click at [40, 12] on span "0931791505" at bounding box center [125, 14] width 171 height 17
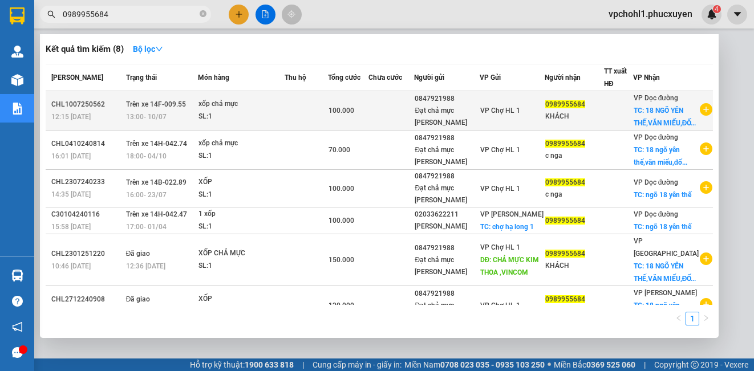
type input "0989955684"
click at [367, 126] on td "100.000" at bounding box center [348, 110] width 41 height 39
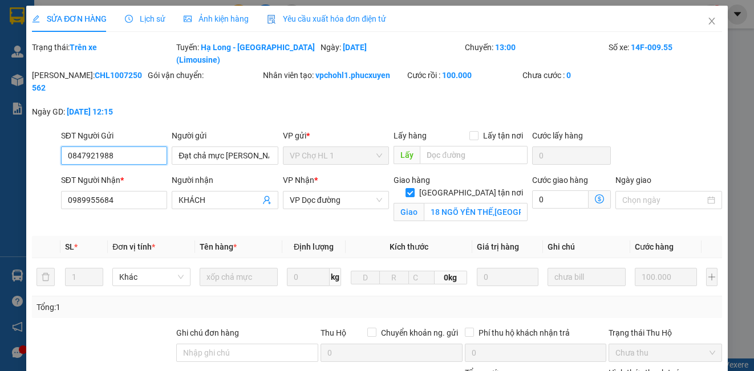
type input "0847921988"
type input "Đạt chả mực [PERSON_NAME]"
type input "0989955684"
type input "KHÁCH"
checkbox input "true"
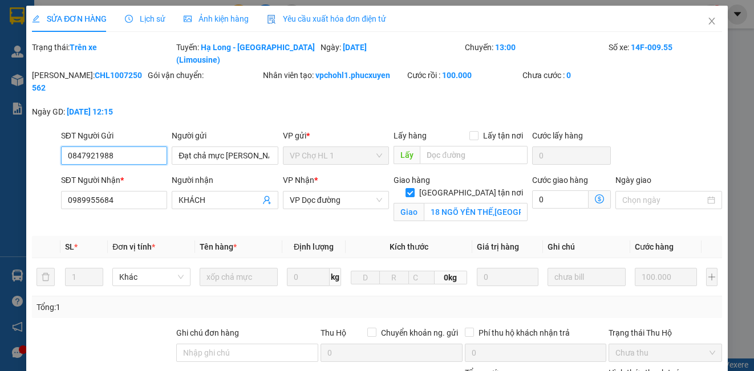
type input "18 NGÕ YÊN THẾ,[GEOGRAPHIC_DATA],[GEOGRAPHIC_DATA],[GEOGRAPHIC_DATA]"
type input "0"
type input "100.000"
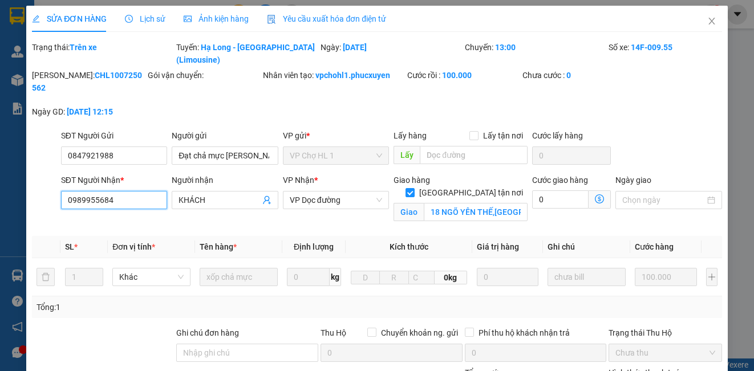
drag, startPoint x: 124, startPoint y: 188, endPoint x: 41, endPoint y: 188, distance: 82.7
click at [41, 188] on div "SĐT Người Nhận * 0989955684 0989955684 Người nhận KHÁCH VP Nhận * VP Dọc đường …" at bounding box center [377, 201] width 692 height 54
drag, startPoint x: 704, startPoint y: 17, endPoint x: 729, endPoint y: 361, distance: 344.9
click at [703, 17] on span "Close" at bounding box center [712, 22] width 32 height 32
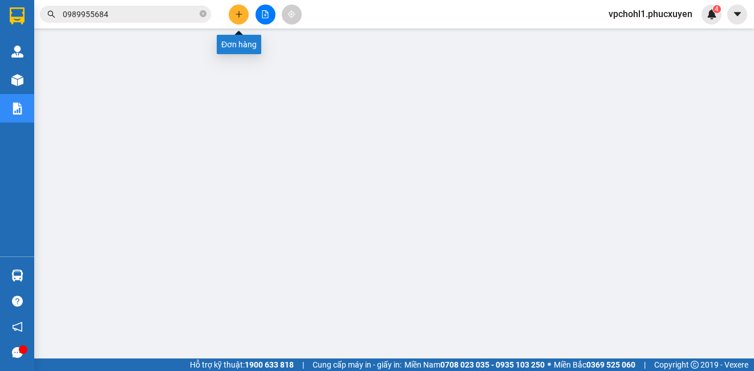
click at [239, 10] on icon "plus" at bounding box center [239, 14] width 8 height 8
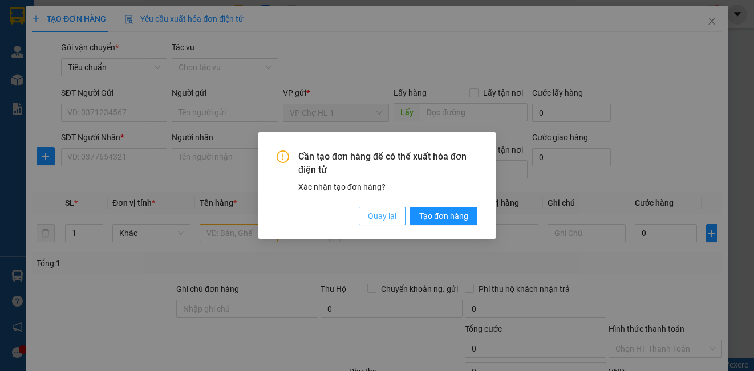
drag, startPoint x: 389, startPoint y: 214, endPoint x: 261, endPoint y: 204, distance: 128.8
click at [387, 214] on span "Quay lại" at bounding box center [382, 216] width 29 height 13
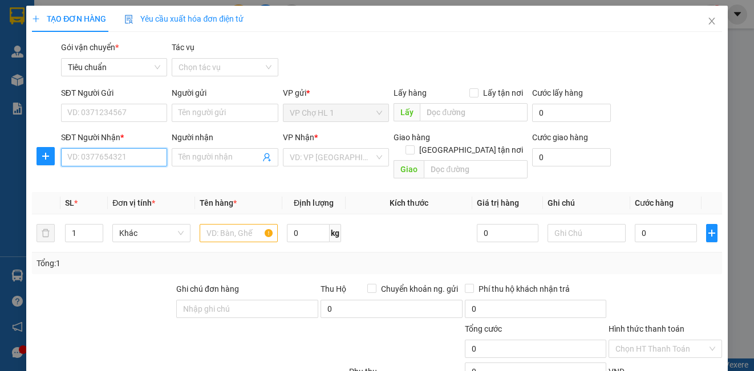
click at [134, 160] on input "SĐT Người Nhận *" at bounding box center [114, 157] width 106 height 18
paste input "0989955684"
type input "0989955684"
click at [119, 180] on div "0989955684 - KHÁCH" at bounding box center [112, 180] width 91 height 13
type input "KHÁCH"
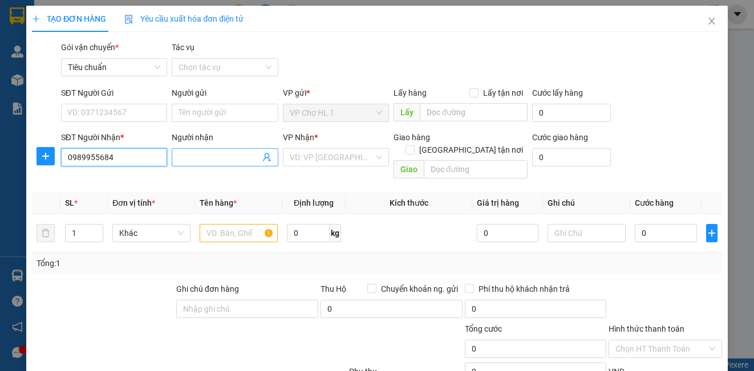
checkbox input "true"
type input "18 NGÕ YÊN THẾ,[GEOGRAPHIC_DATA],[GEOGRAPHIC_DATA],[GEOGRAPHIC_DATA]"
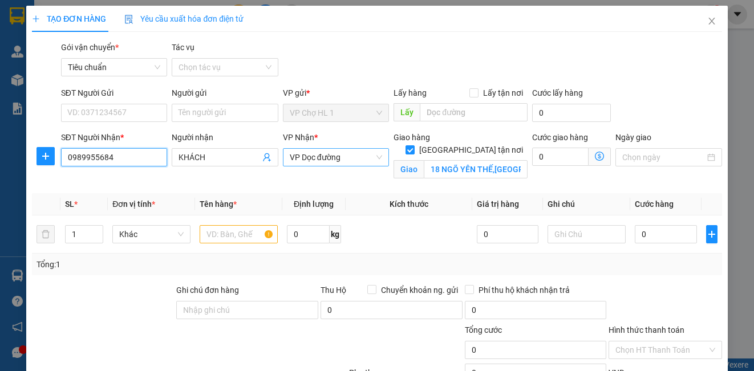
click at [320, 156] on span "VP Dọc đường" at bounding box center [336, 157] width 92 height 17
type input "0989955684"
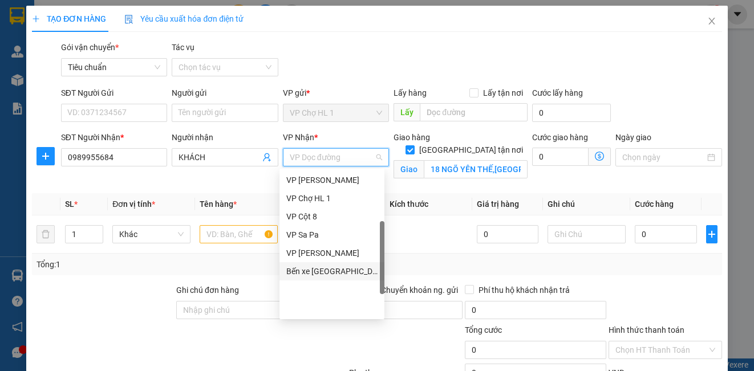
scroll to position [11, 0]
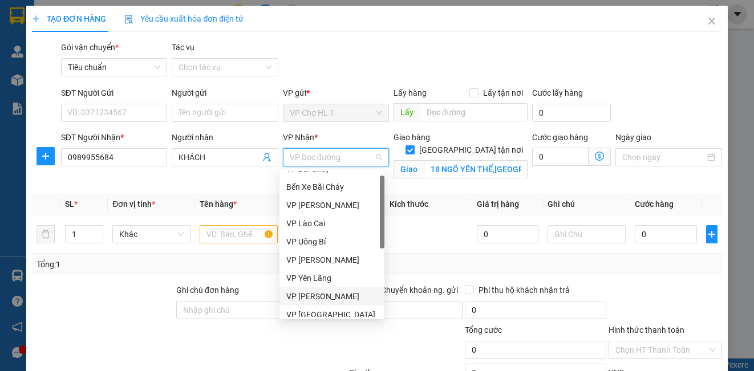
click at [323, 296] on div "VP [PERSON_NAME]" at bounding box center [331, 296] width 91 height 13
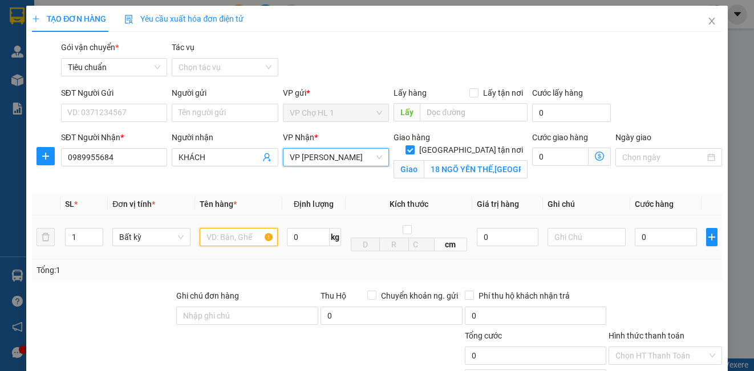
click at [217, 231] on input "text" at bounding box center [239, 237] width 78 height 18
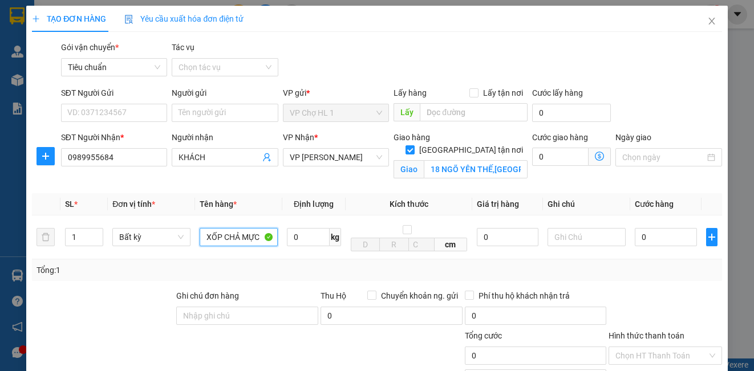
type input "XỐP CHẢ MỰC"
click at [688, 102] on div "SĐT Người Gửi VD: 0371234567 Người gửi Tên người gửi VP gửi * VP Chợ HL 1 Lấy h…" at bounding box center [392, 107] width 666 height 40
click at [595, 156] on icon "dollar-circle" at bounding box center [599, 156] width 9 height 9
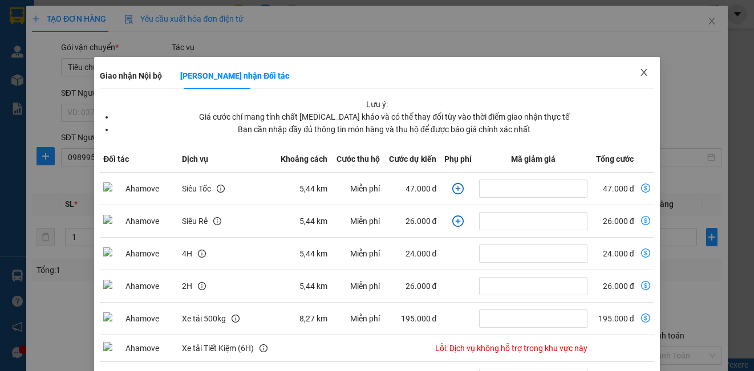
click at [640, 71] on icon "close" at bounding box center [644, 72] width 9 height 9
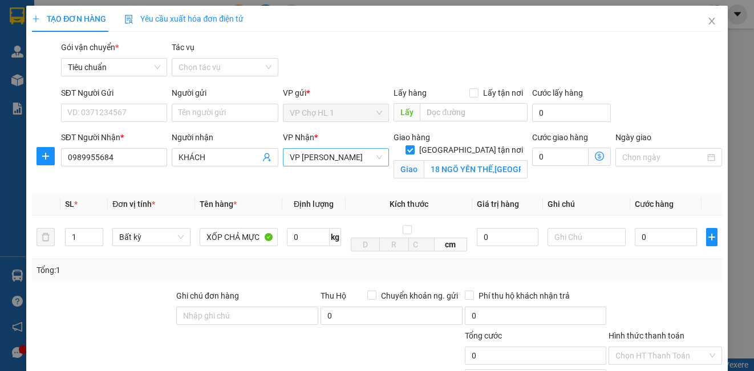
click at [345, 160] on span "VP [PERSON_NAME]" at bounding box center [336, 157] width 92 height 17
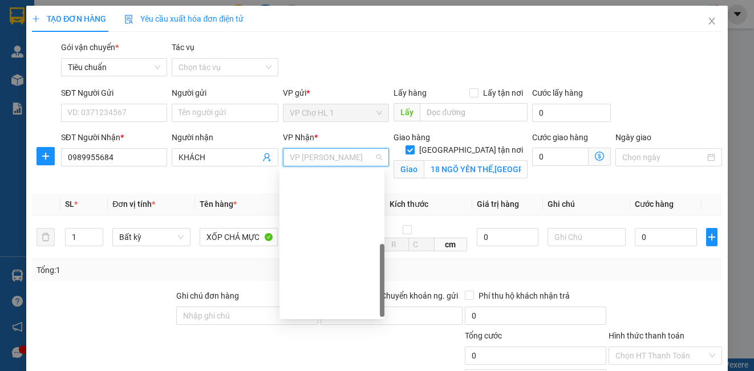
scroll to position [183, 0]
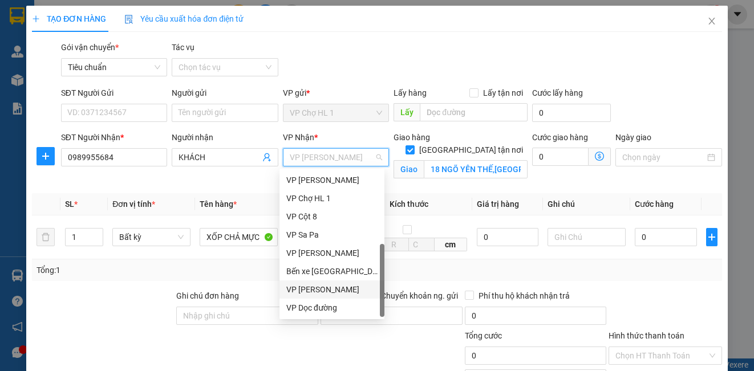
drag, startPoint x: 351, startPoint y: 295, endPoint x: 607, endPoint y: 167, distance: 286.3
click at [350, 295] on div "VP [PERSON_NAME]" at bounding box center [331, 290] width 91 height 13
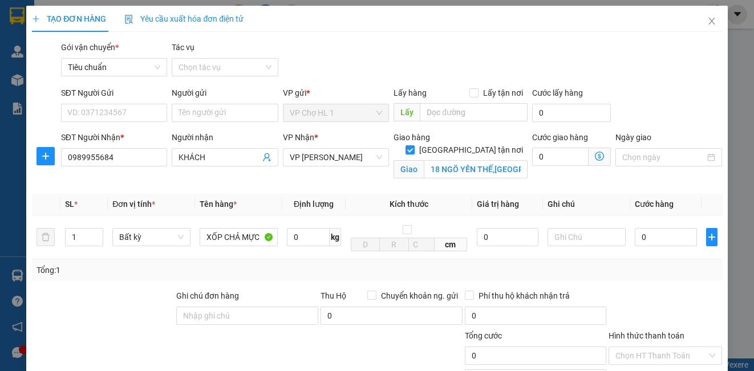
click at [595, 156] on icon "dollar-circle" at bounding box center [599, 156] width 9 height 9
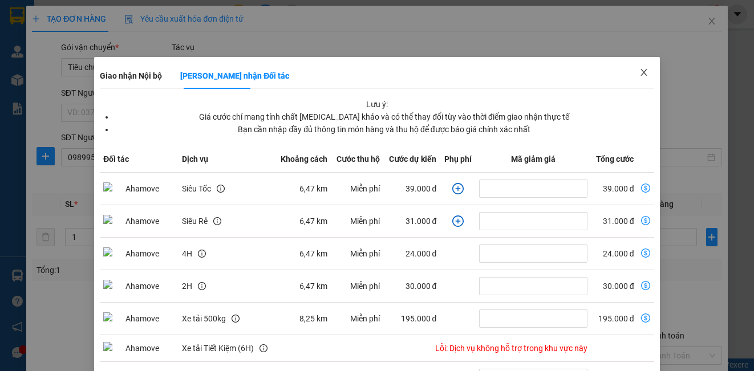
drag, startPoint x: 634, startPoint y: 71, endPoint x: 621, endPoint y: 71, distance: 13.7
click at [641, 71] on icon "close" at bounding box center [644, 72] width 6 height 7
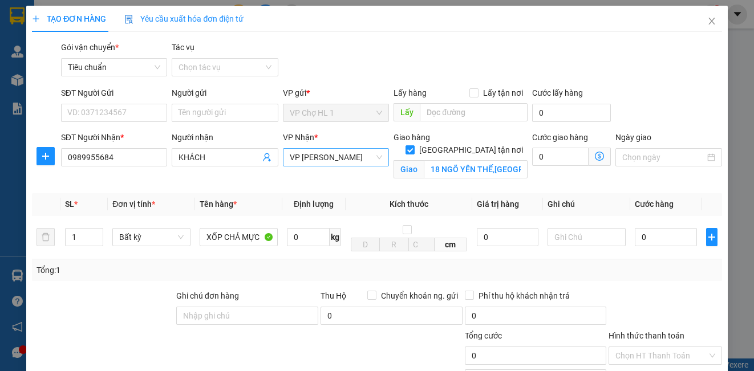
click at [336, 161] on span "VP [PERSON_NAME]" at bounding box center [336, 157] width 92 height 17
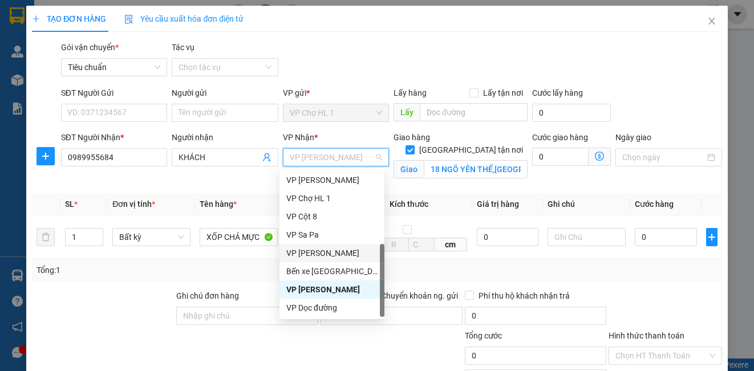
scroll to position [126, 0]
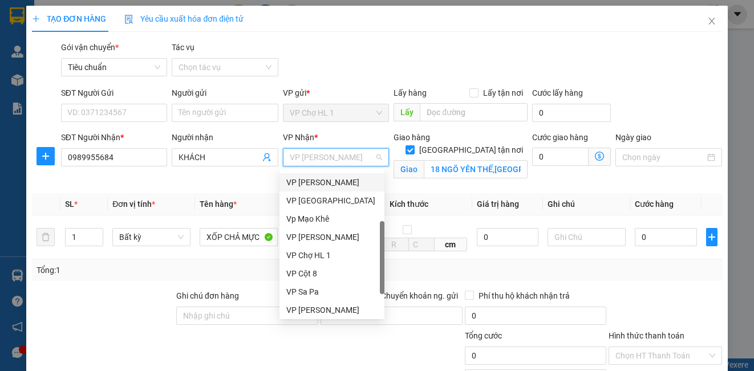
click at [323, 186] on div "VP [PERSON_NAME]" at bounding box center [331, 182] width 91 height 13
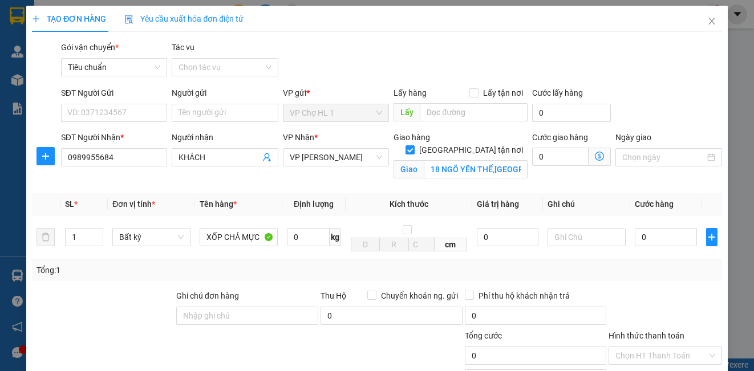
click at [595, 152] on icon "dollar-circle" at bounding box center [599, 156] width 9 height 9
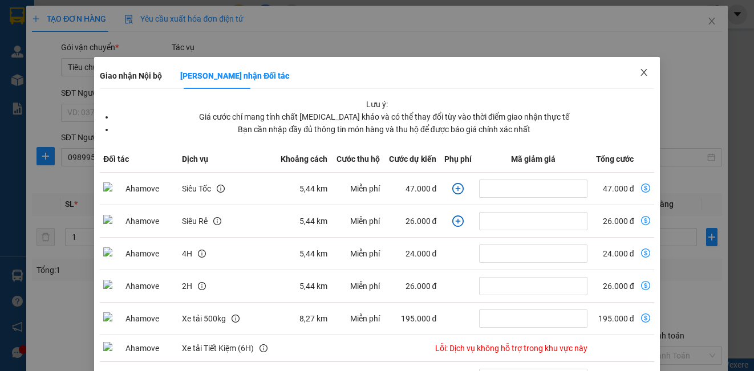
click at [641, 73] on icon "close" at bounding box center [644, 72] width 6 height 7
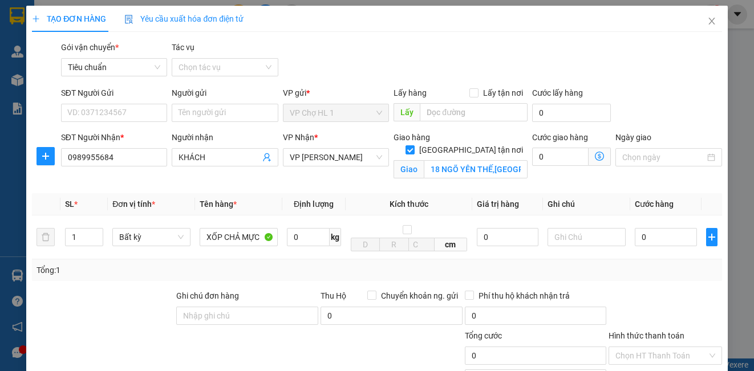
click at [167, 111] on div "SĐT Người Gửi VD: 0371234567" at bounding box center [114, 107] width 111 height 40
click at [133, 111] on input "SĐT Người Gửi" at bounding box center [114, 113] width 106 height 18
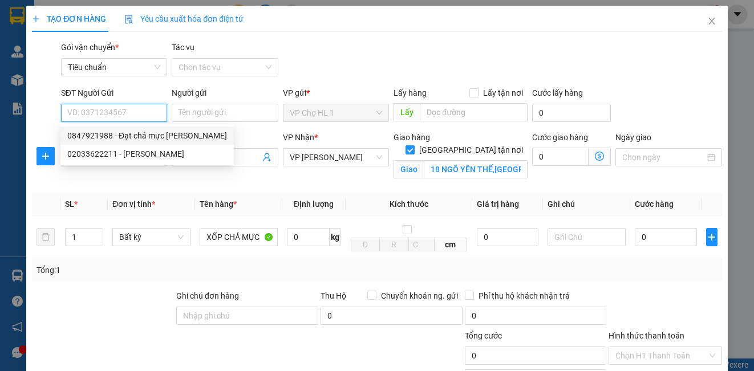
click at [127, 132] on div "0847921988 - Đạt chả mực [PERSON_NAME]" at bounding box center [147, 136] width 160 height 13
type input "0847921988"
type input "Đạt chả mực [PERSON_NAME]"
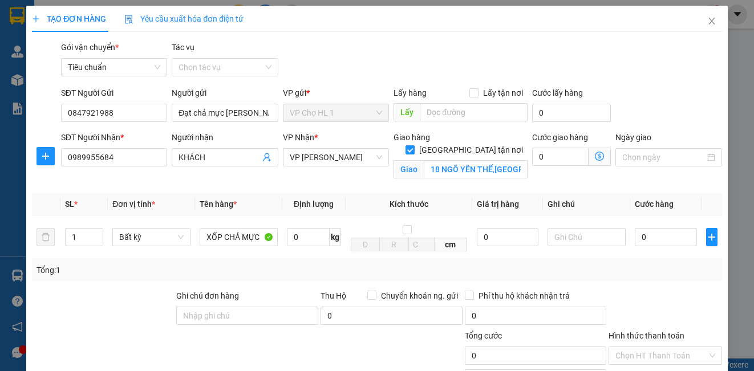
click at [595, 157] on icon "dollar-circle" at bounding box center [599, 156] width 9 height 9
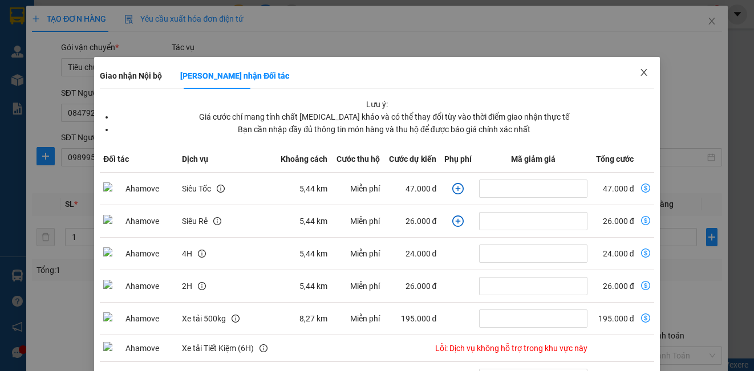
click at [640, 72] on icon "close" at bounding box center [644, 72] width 9 height 9
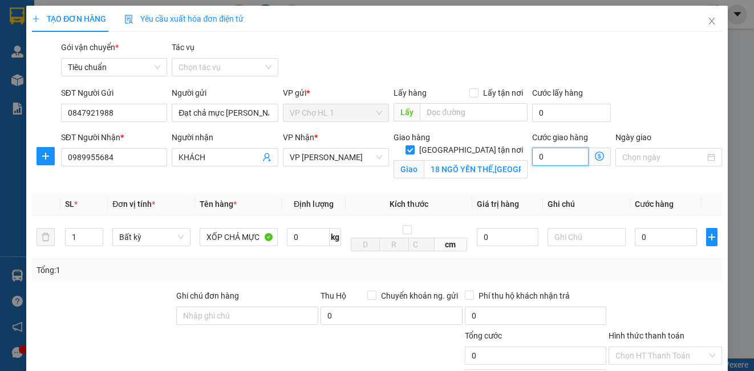
click at [555, 161] on input "0" at bounding box center [560, 157] width 56 height 18
type input "5"
type input "50"
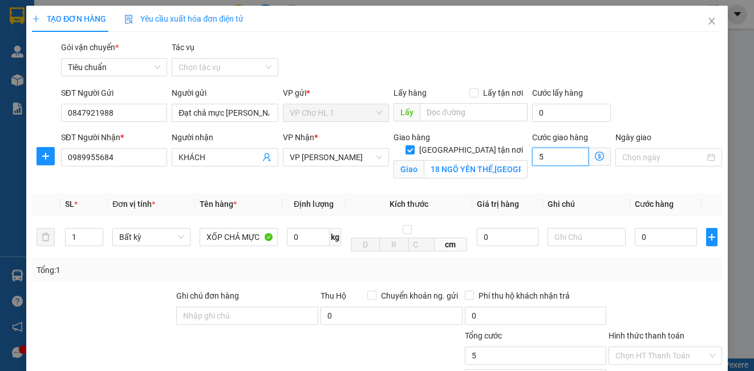
type input "50"
type input "50.000"
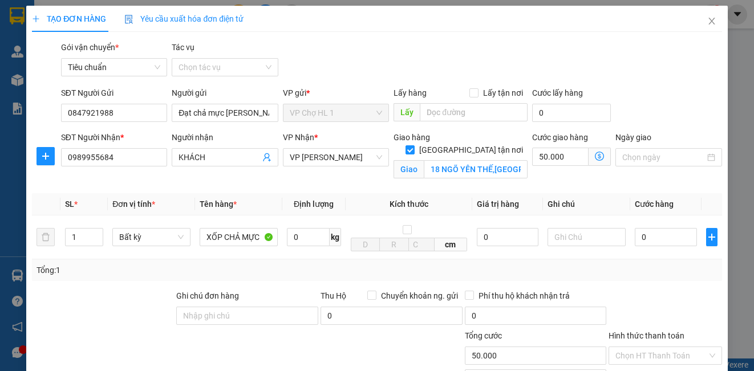
click at [671, 79] on div "Gói vận chuyển * Tiêu chuẩn Tác vụ Chọn tác vụ" at bounding box center [392, 61] width 666 height 40
click at [655, 239] on input "0" at bounding box center [666, 237] width 62 height 18
type input "9"
type input "50.009"
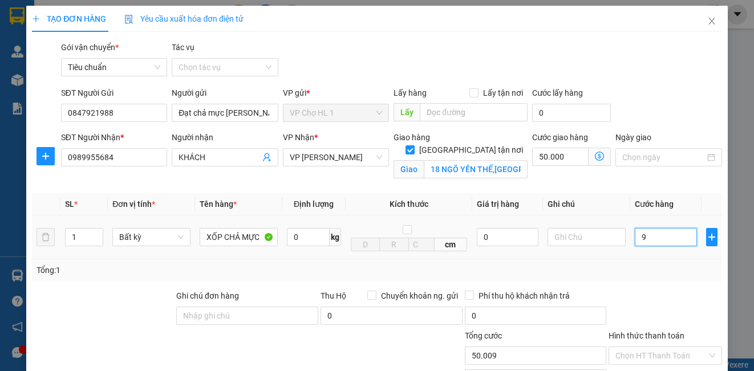
type input "0"
type input "50.000"
type input "01"
type input "50.001"
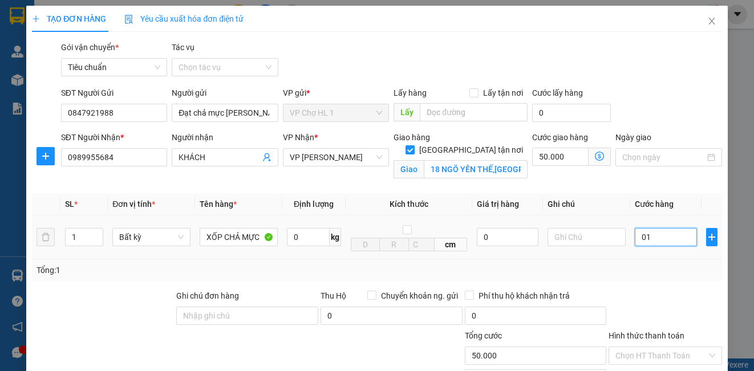
type input "50.001"
type input "010"
type input "50.010"
type input "0.100"
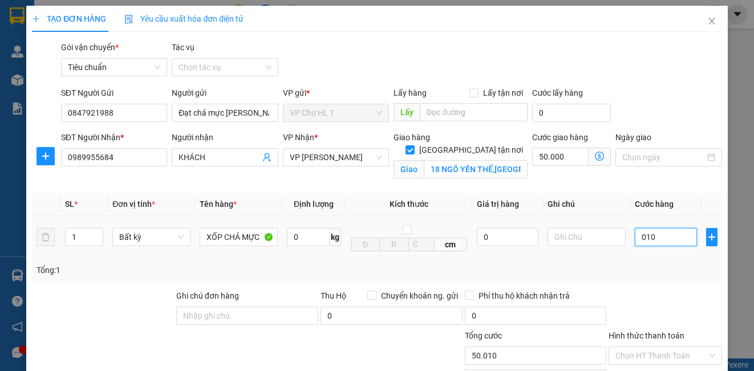
type input "50.100"
type input "100.000"
type input "150.000"
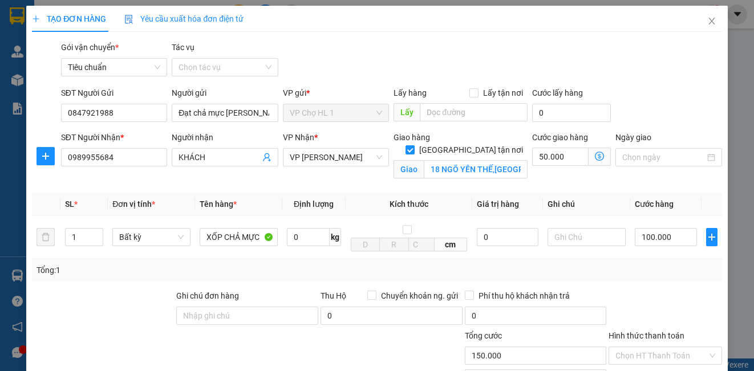
click at [663, 94] on div "SĐT Người Gửi 0847921988 Người gửi Đạt chả mực kim thoa VP gửi * VP Chợ HL 1 Lấ…" at bounding box center [392, 107] width 666 height 40
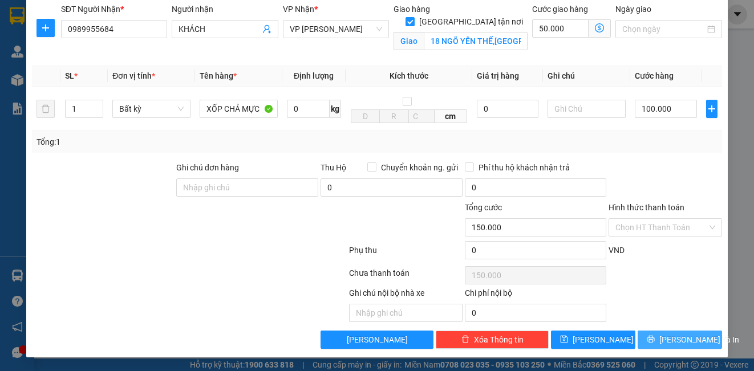
click at [663, 343] on span "[PERSON_NAME] và In" at bounding box center [700, 340] width 80 height 13
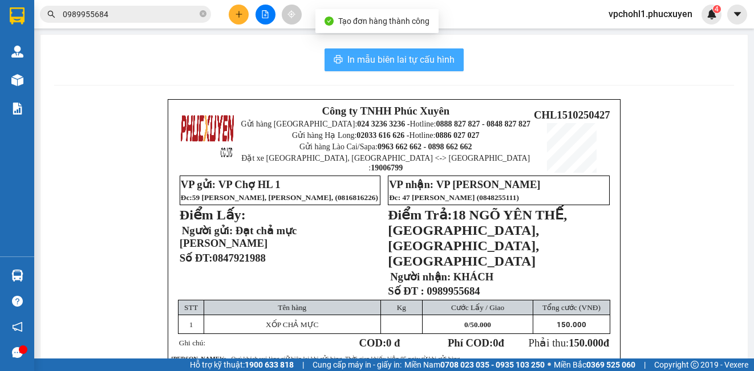
click at [385, 60] on span "In mẫu biên lai tự cấu hình" at bounding box center [400, 59] width 107 height 14
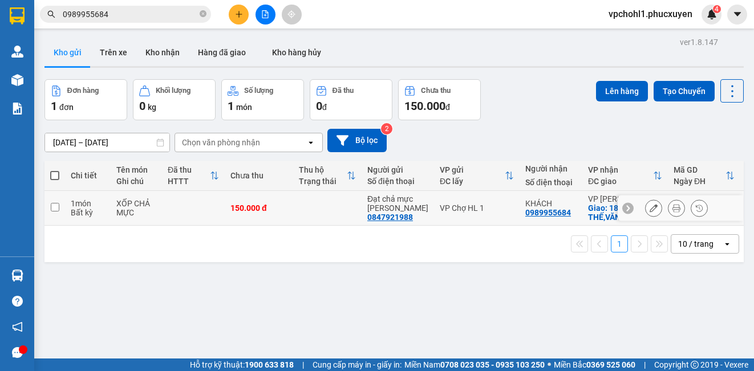
click at [48, 207] on td at bounding box center [55, 208] width 21 height 35
checkbox input "true"
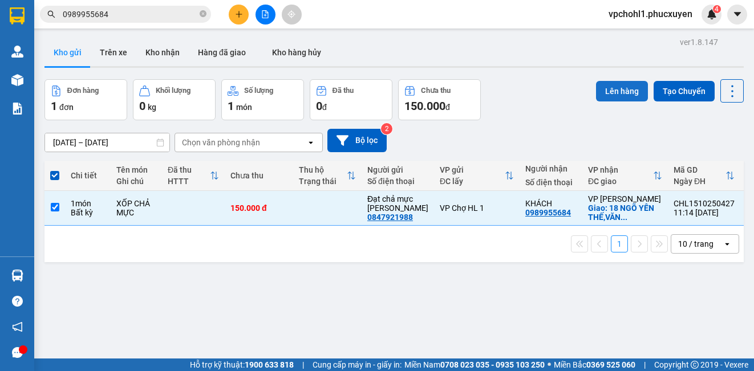
click at [614, 86] on button "Lên hàng" at bounding box center [622, 91] width 52 height 21
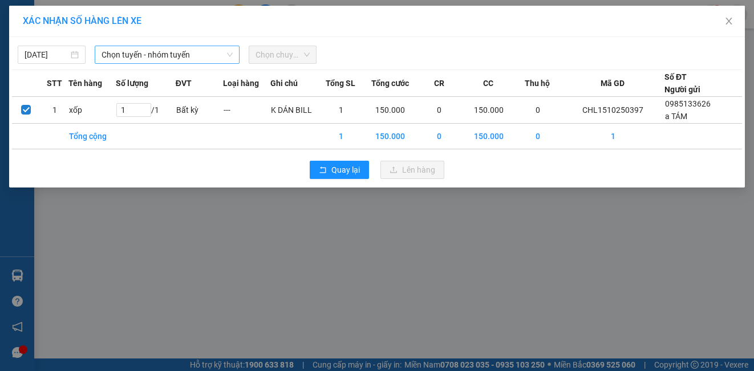
click at [148, 54] on span "Chọn tuyến - nhóm tuyến" at bounding box center [167, 54] width 131 height 17
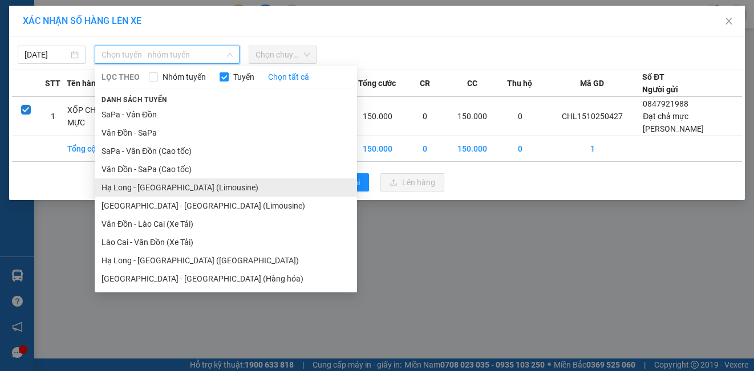
click at [161, 188] on li "Hạ Long - [GEOGRAPHIC_DATA] (Limousine)" at bounding box center [226, 188] width 262 height 18
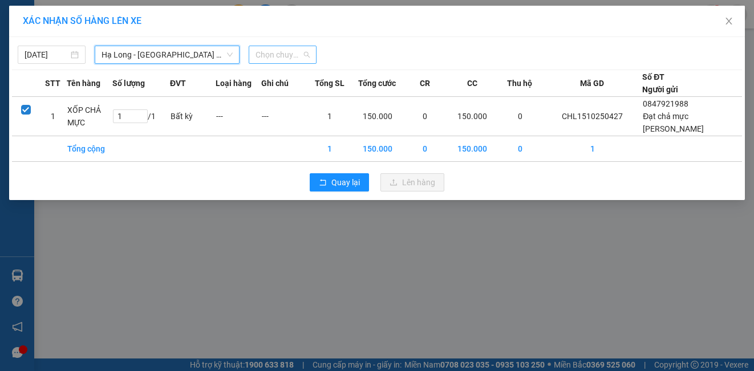
click at [305, 56] on span "Chọn chuyến" at bounding box center [283, 54] width 54 height 17
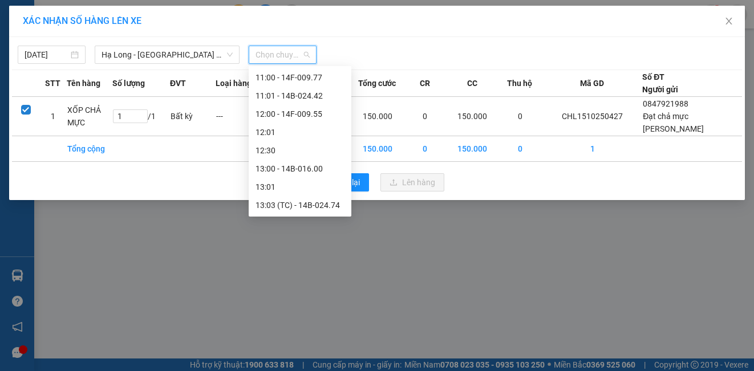
scroll to position [399, 0]
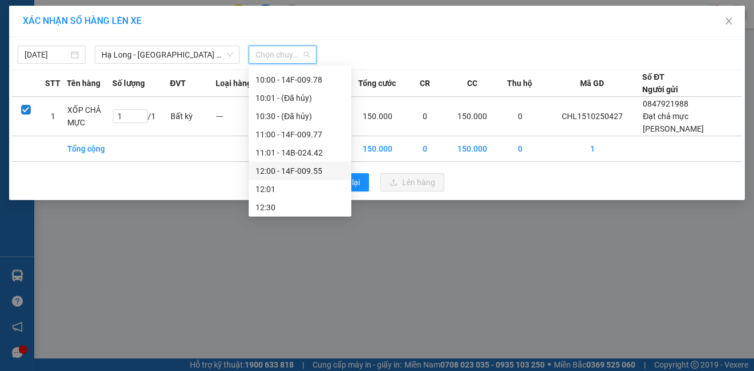
click at [282, 172] on div "12:00 - 14F-009.55" at bounding box center [300, 171] width 89 height 13
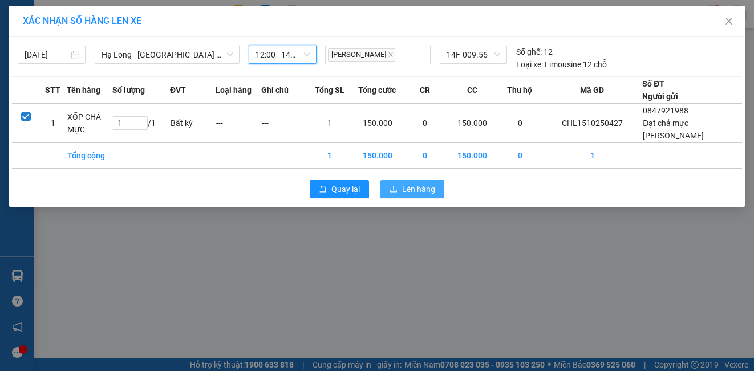
click at [431, 191] on span "Lên hàng" at bounding box center [418, 189] width 33 height 13
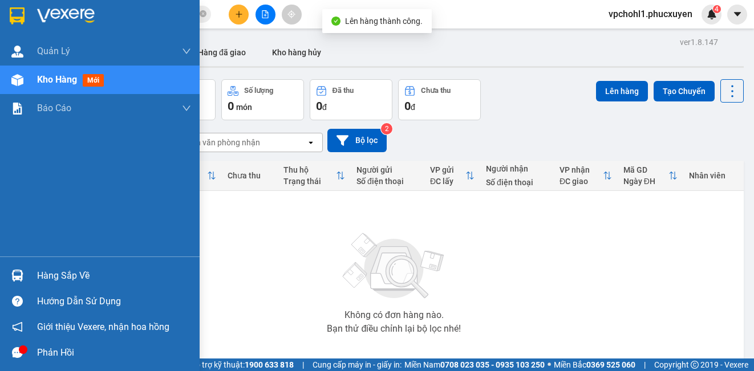
click at [35, 278] on div "Hàng sắp về" at bounding box center [100, 276] width 200 height 26
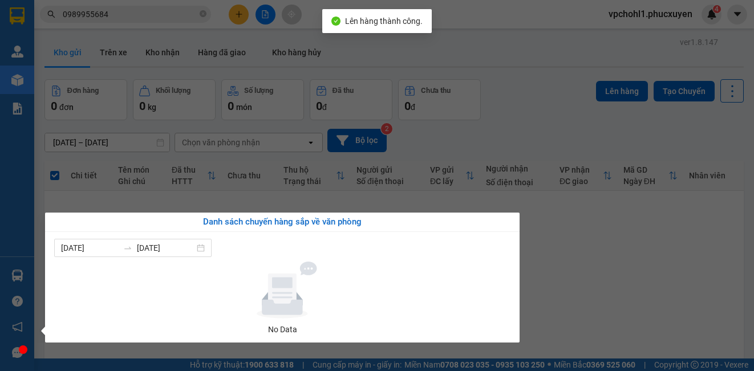
drag, startPoint x: 603, startPoint y: 290, endPoint x: 578, endPoint y: 293, distance: 25.3
click at [600, 290] on section "Kết quả tìm kiếm ( 8 ) Bộ lọc Mã ĐH Trạng thái Món hàng Thu hộ Tổng cước Chưa c…" at bounding box center [377, 185] width 754 height 371
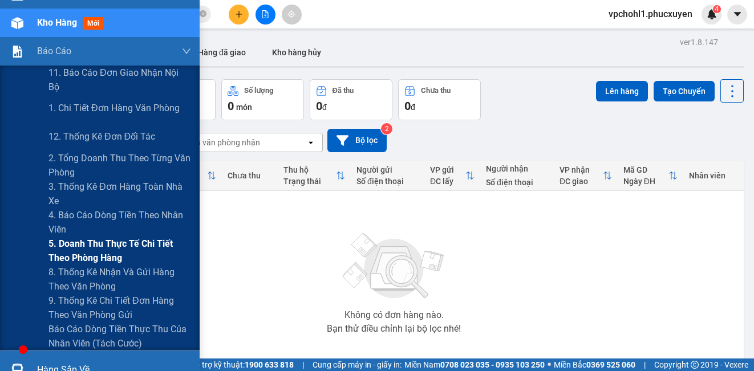
scroll to position [114, 0]
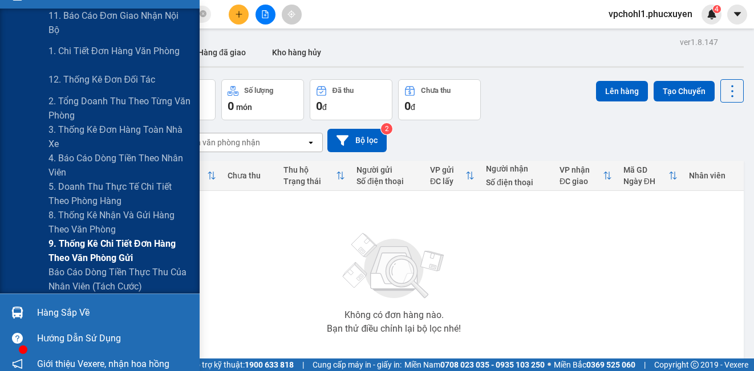
click at [59, 245] on span "9. Thống kê chi tiết đơn hàng theo văn phòng gửi" at bounding box center [119, 251] width 143 height 29
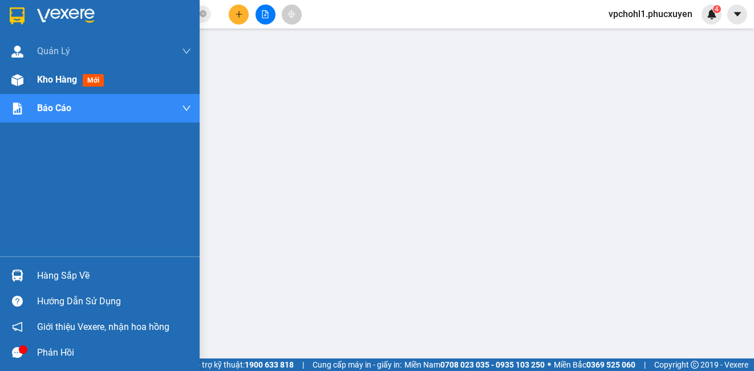
click at [54, 82] on span "Kho hàng" at bounding box center [57, 79] width 40 height 11
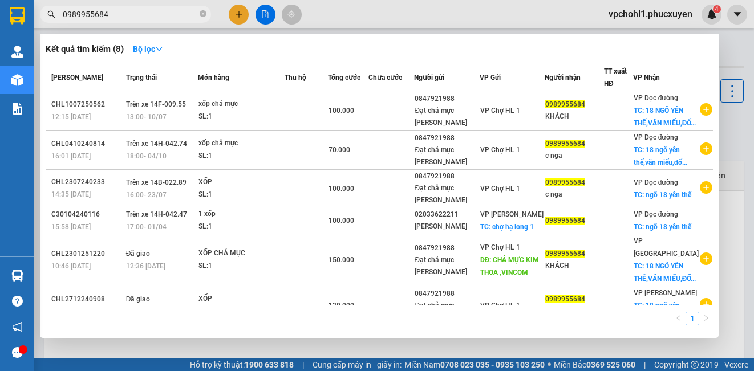
drag, startPoint x: 117, startPoint y: 17, endPoint x: 58, endPoint y: 13, distance: 59.4
click at [58, 13] on span "0989955684" at bounding box center [125, 14] width 171 height 17
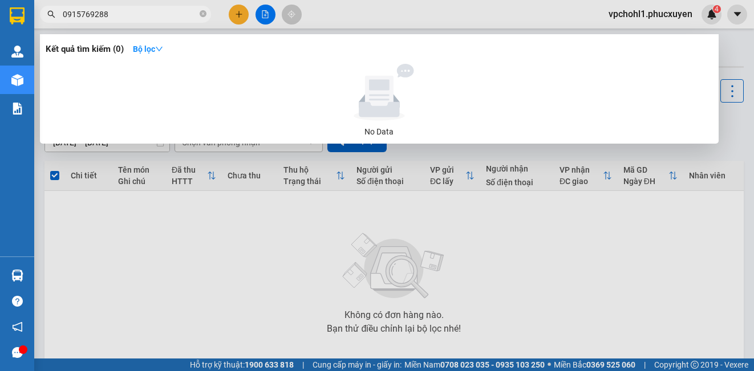
type input "0915769288"
